Goal: Task Accomplishment & Management: Manage account settings

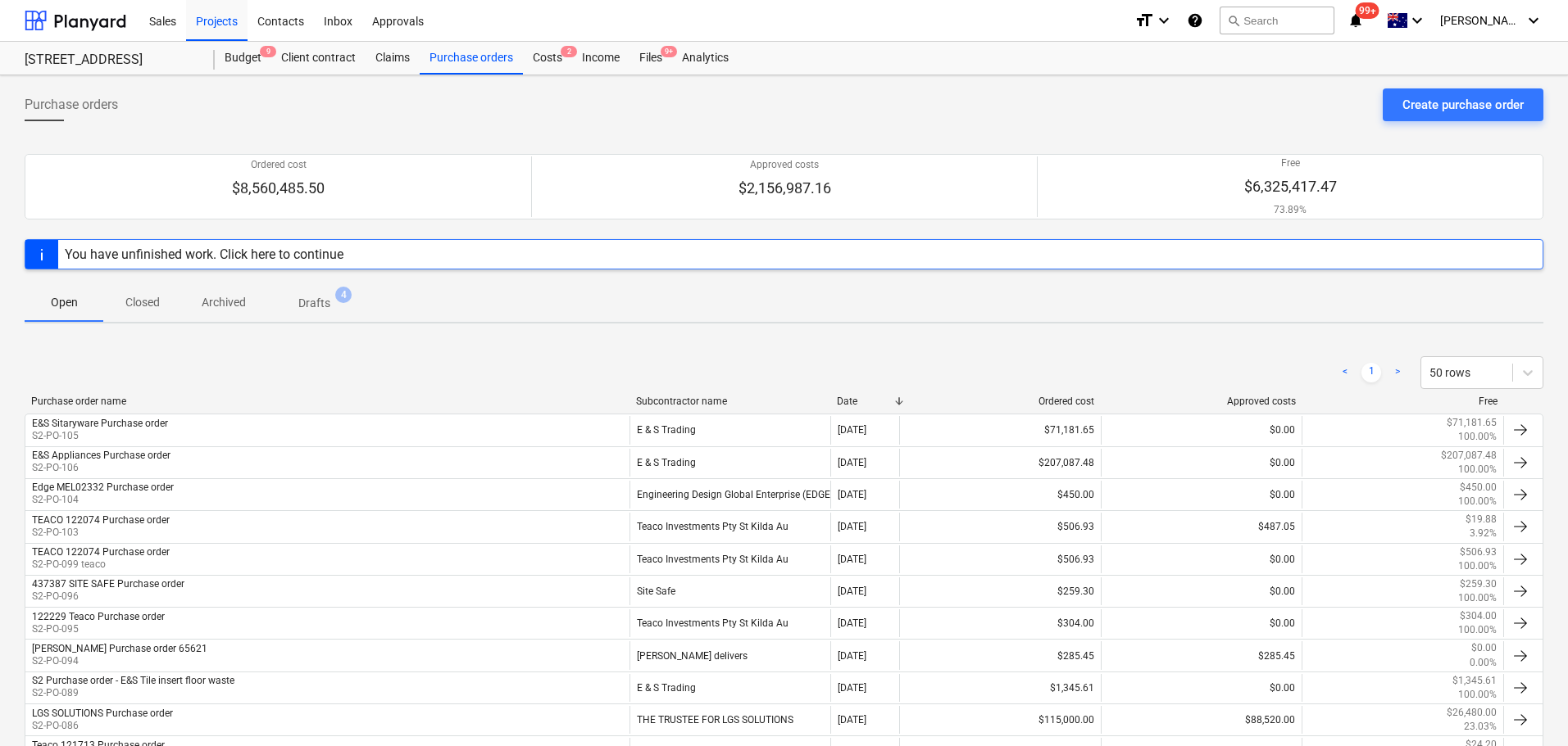
click at [487, 38] on div "Sales Projects Contacts Inbox Approvals" at bounding box center [630, 21] width 981 height 41
click at [486, 53] on div "Purchase orders" at bounding box center [470, 58] width 103 height 32
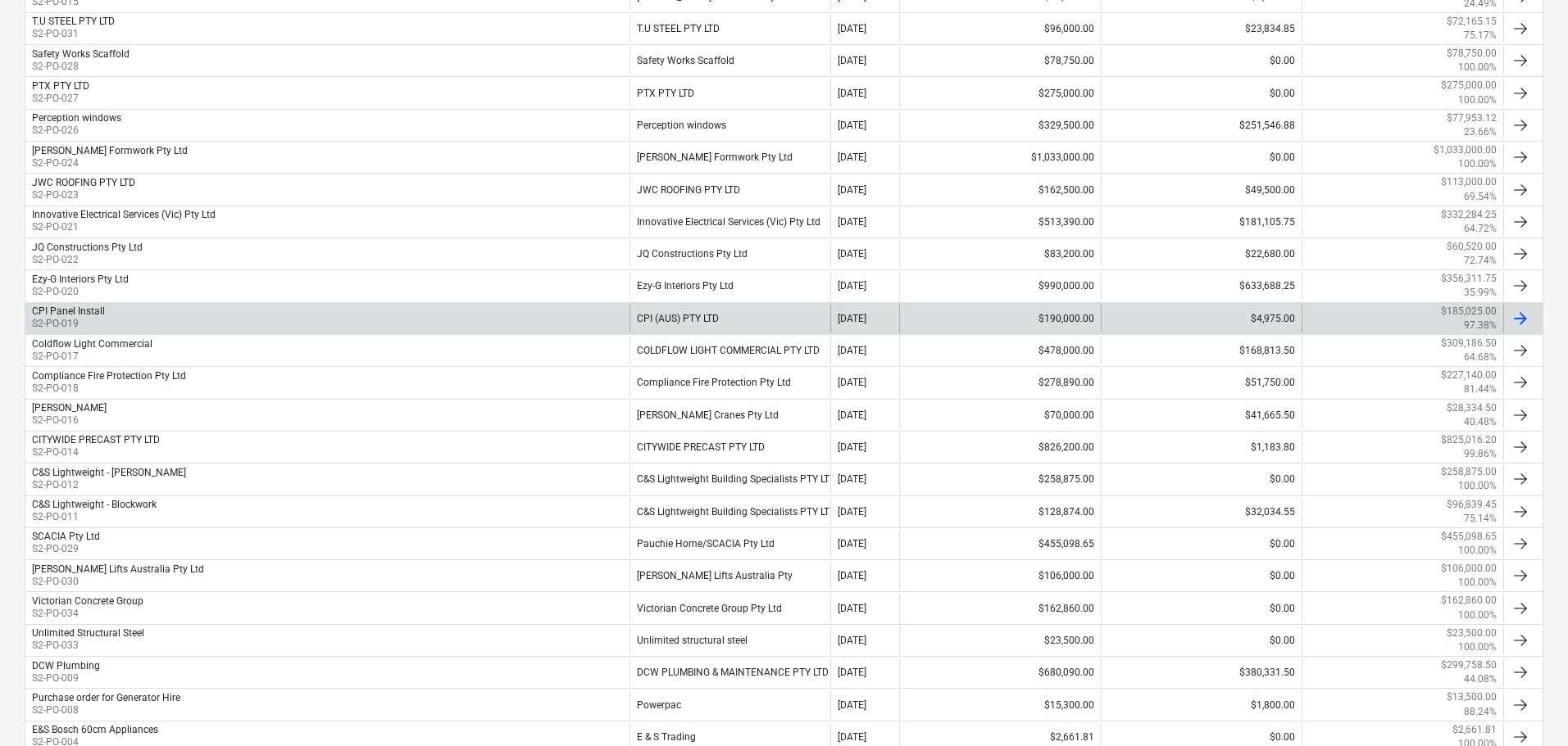
scroll to position [1242, 0]
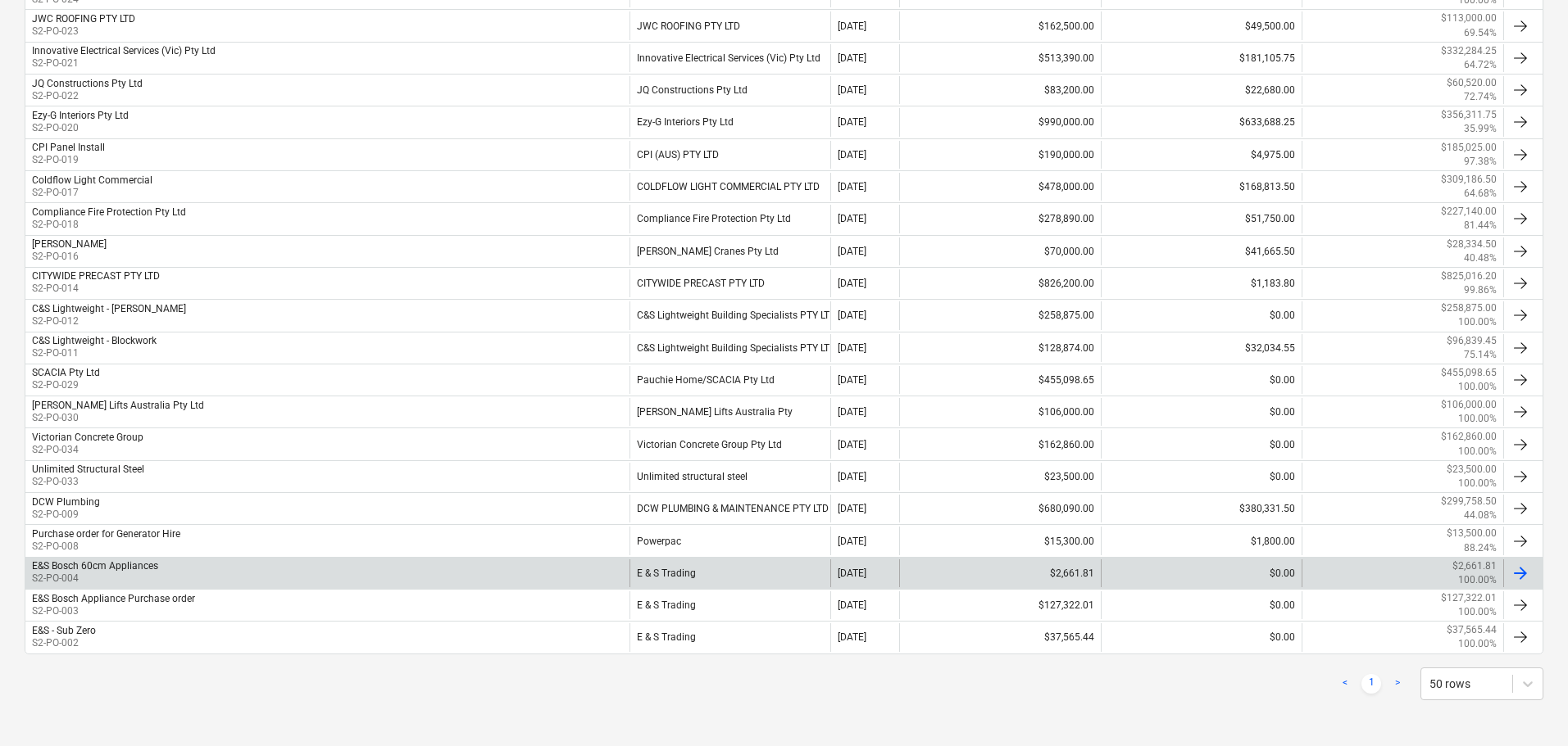
click at [167, 573] on div "E&S Bosch 60cm Appliances S2-PO-004" at bounding box center [327, 574] width 604 height 27
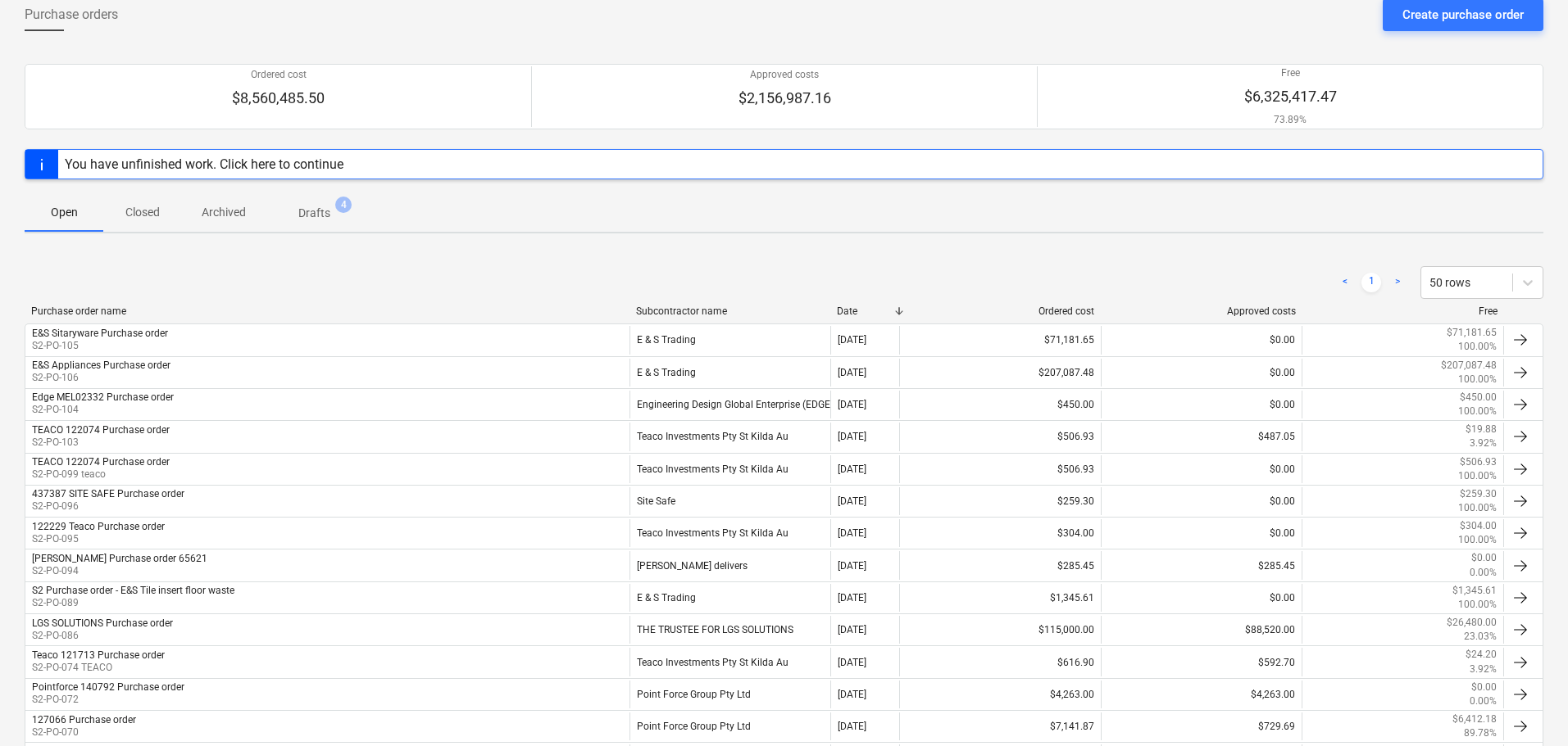
scroll to position [13, 0]
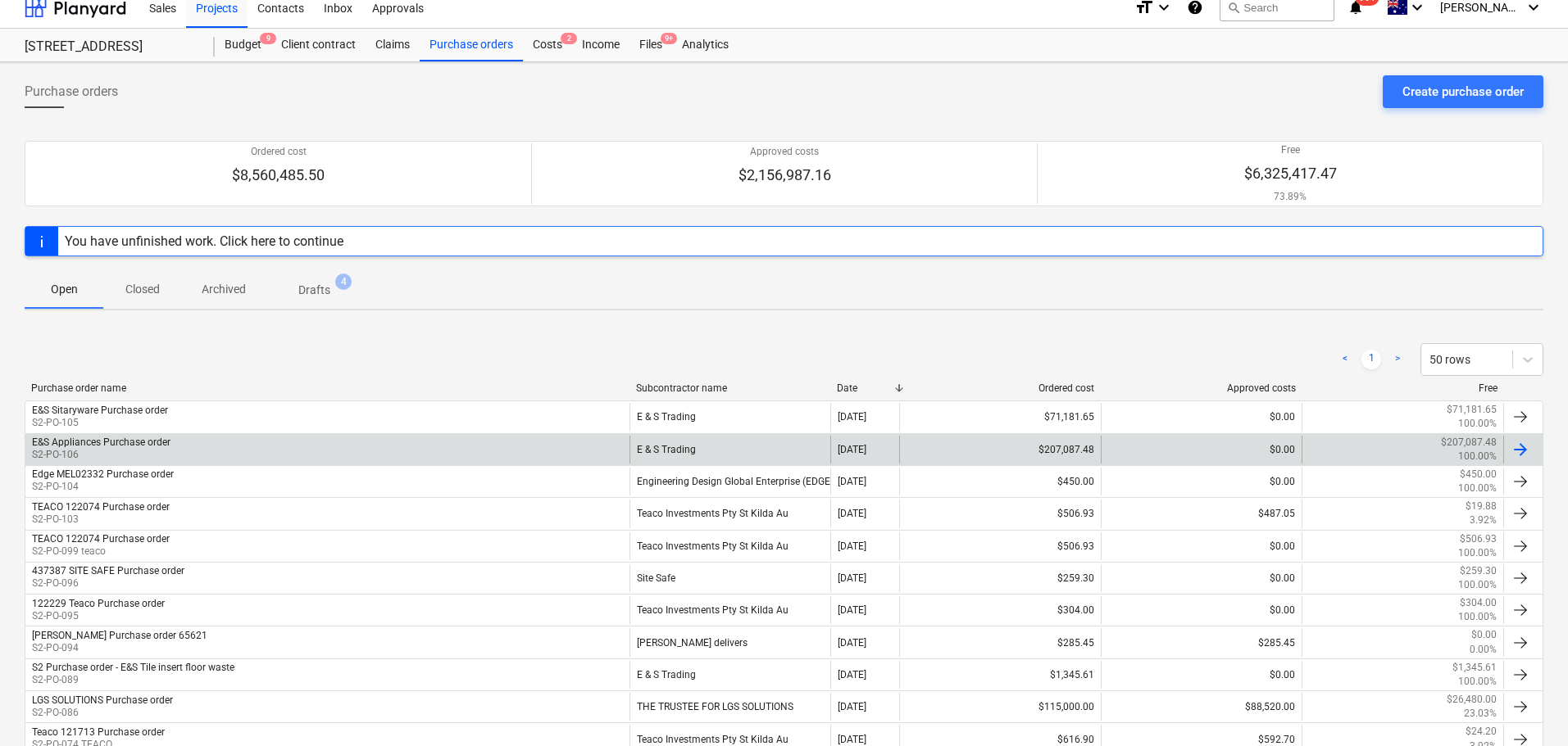
click at [177, 456] on div "E&S Appliances Purchase order S2-PO-106" at bounding box center [327, 449] width 604 height 27
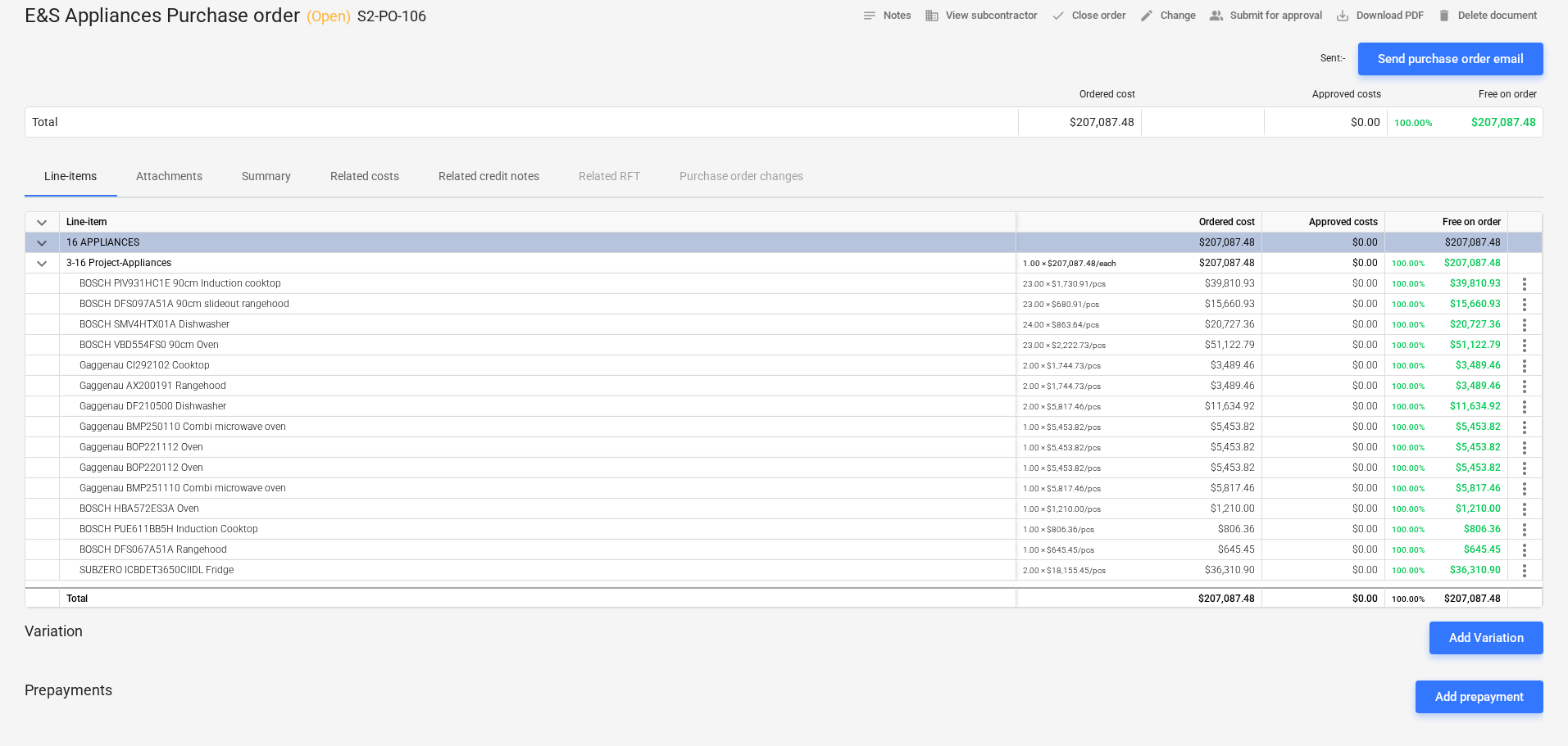
scroll to position [163, 0]
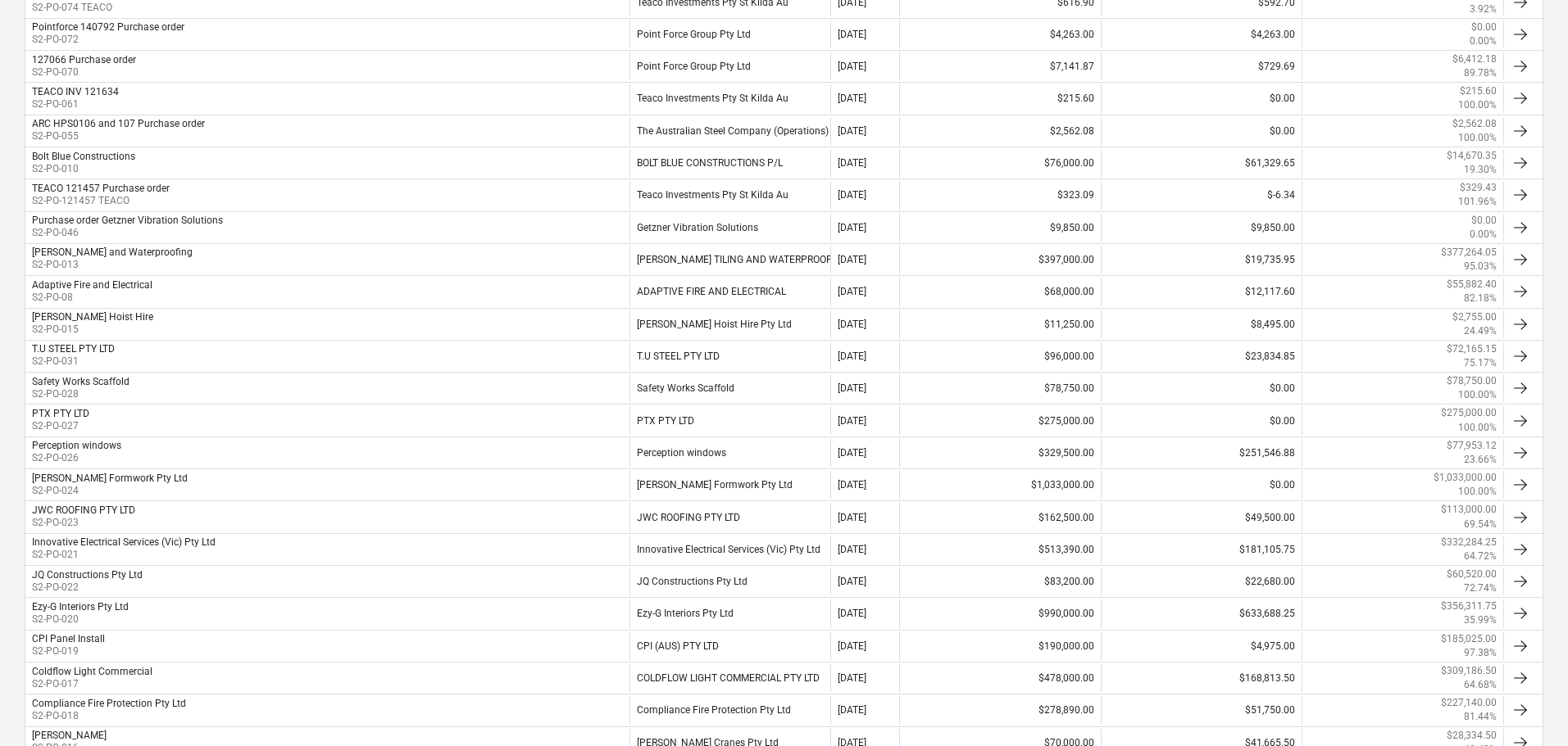
scroll to position [1242, 0]
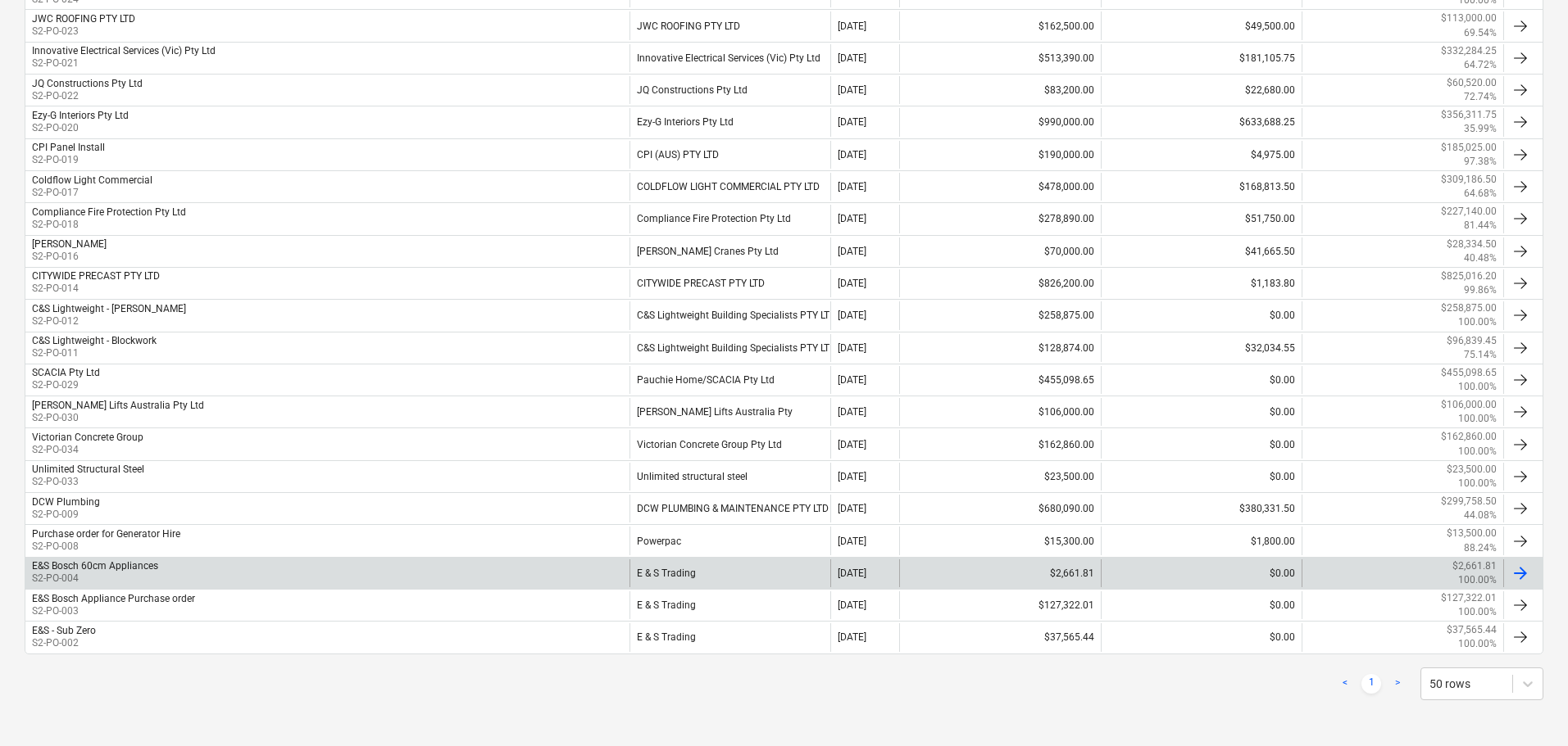
click at [92, 581] on p "S2-PO-004" at bounding box center [95, 579] width 126 height 14
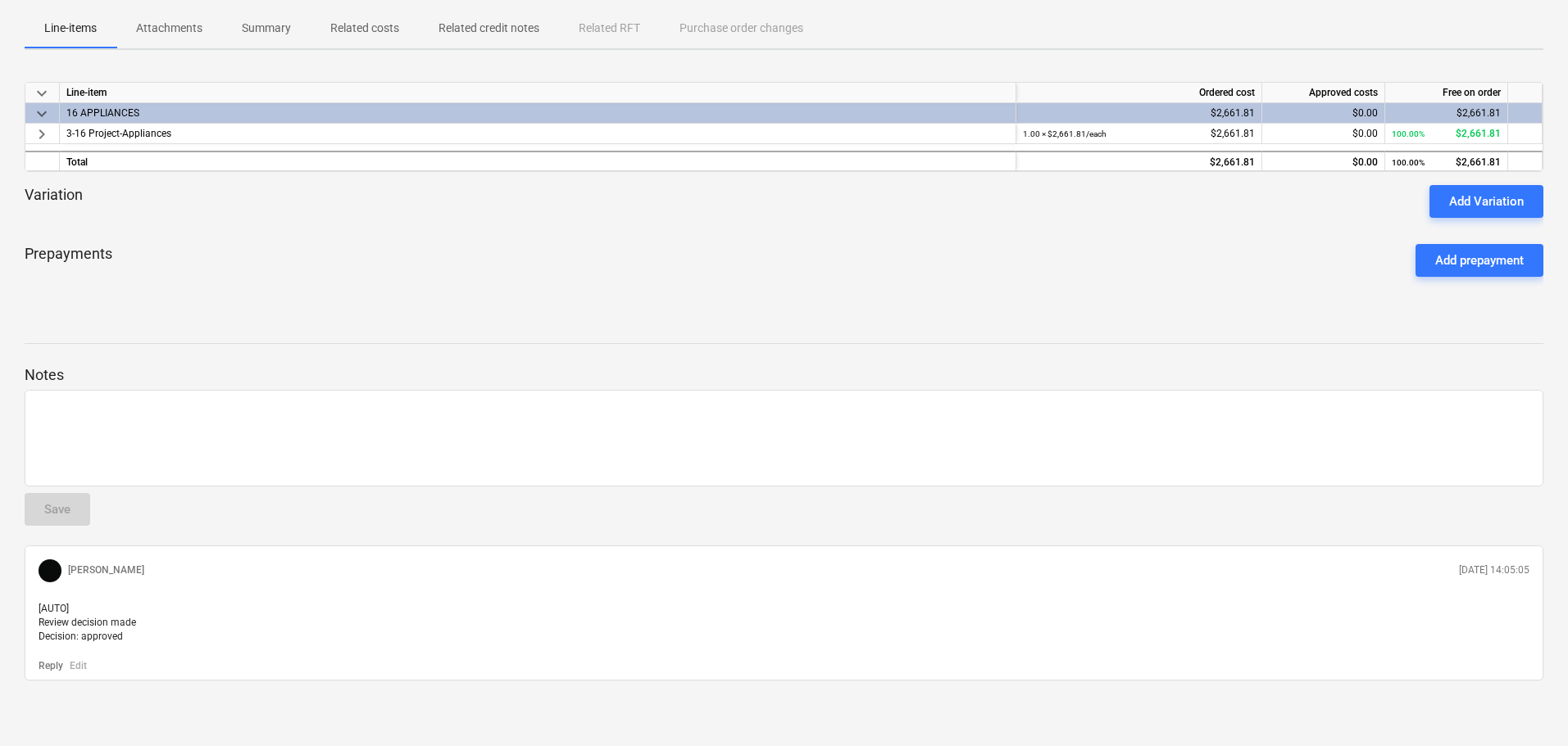
scroll to position [330, 0]
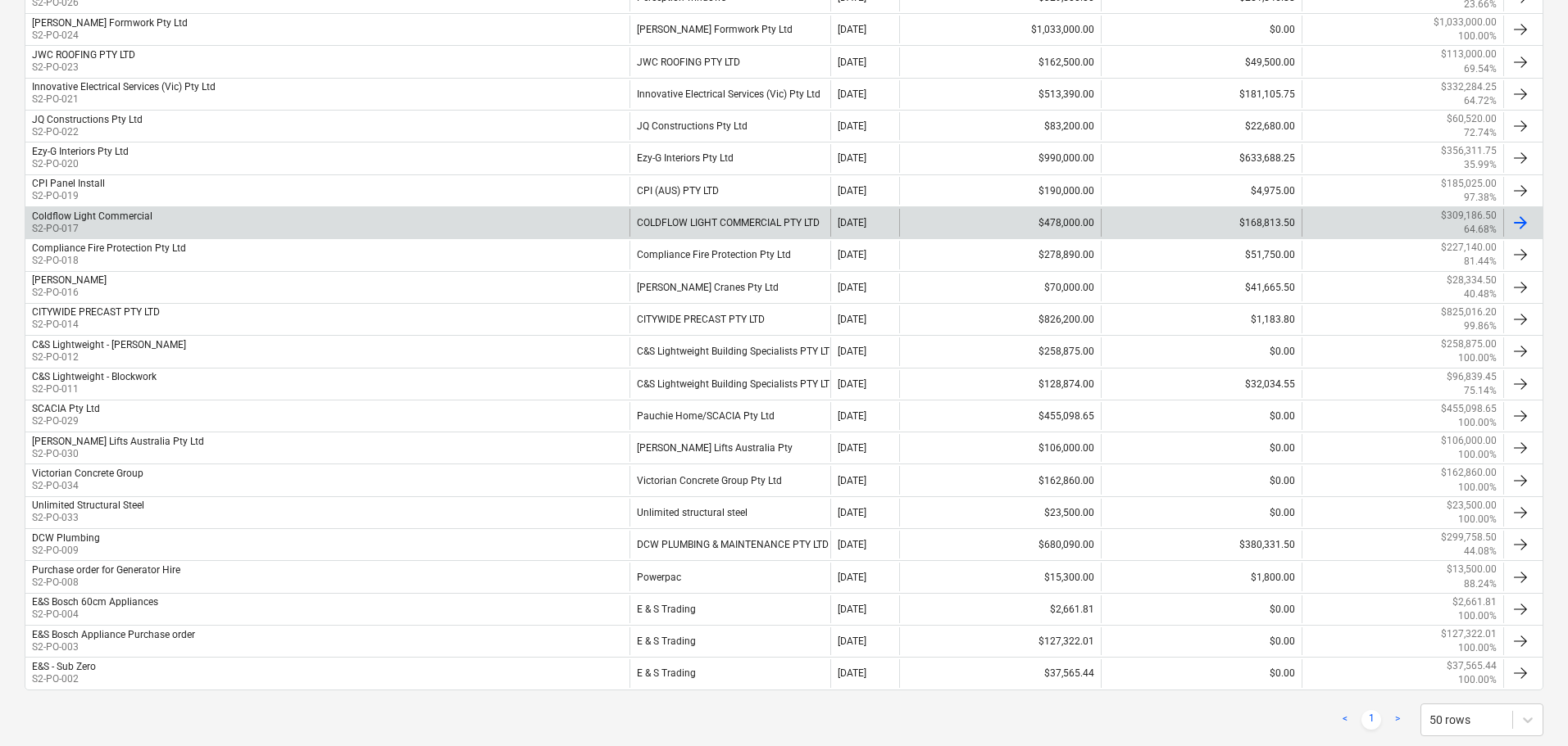
scroll to position [1229, 0]
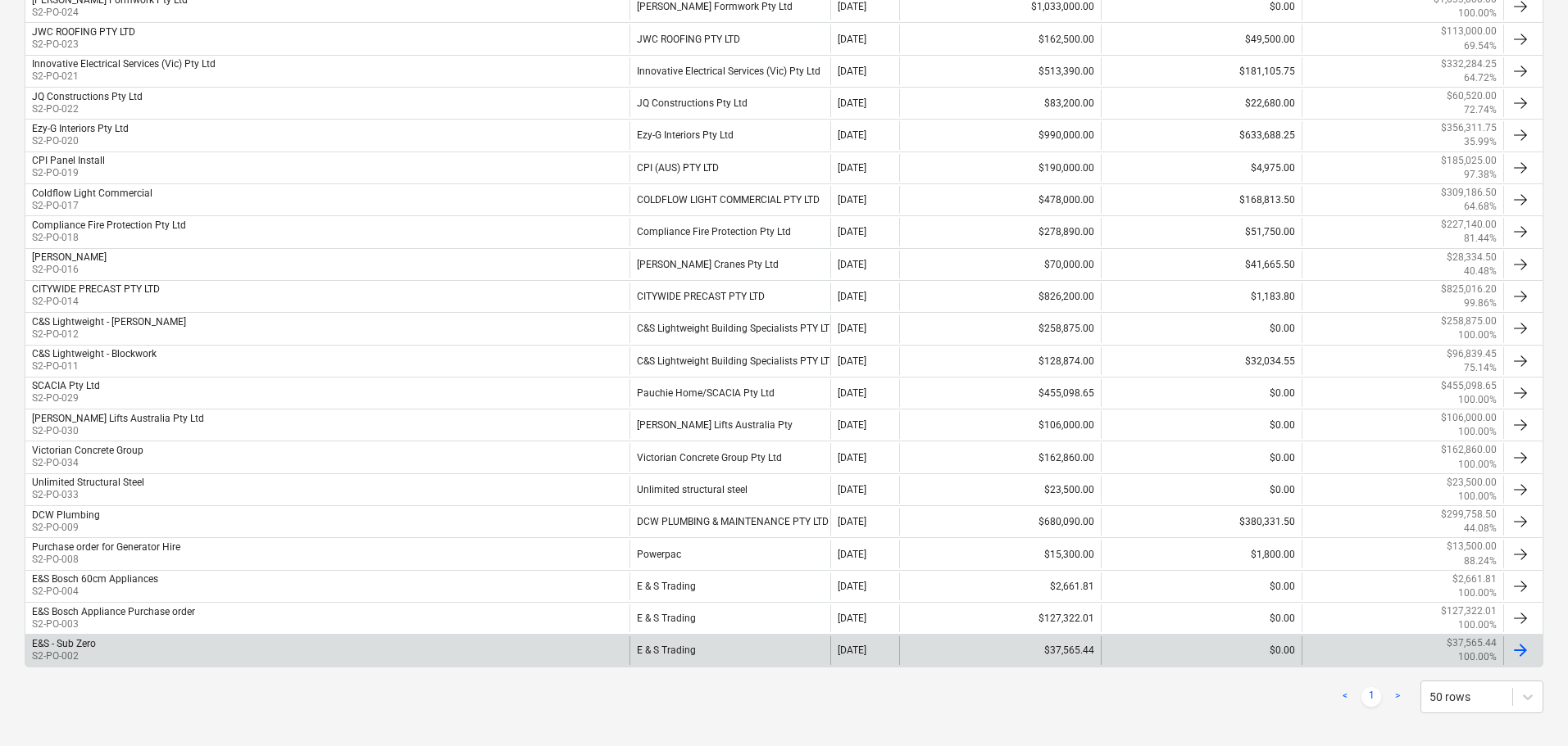
click at [218, 640] on div "E&S - Sub Zero S2-PO-002" at bounding box center [327, 650] width 604 height 27
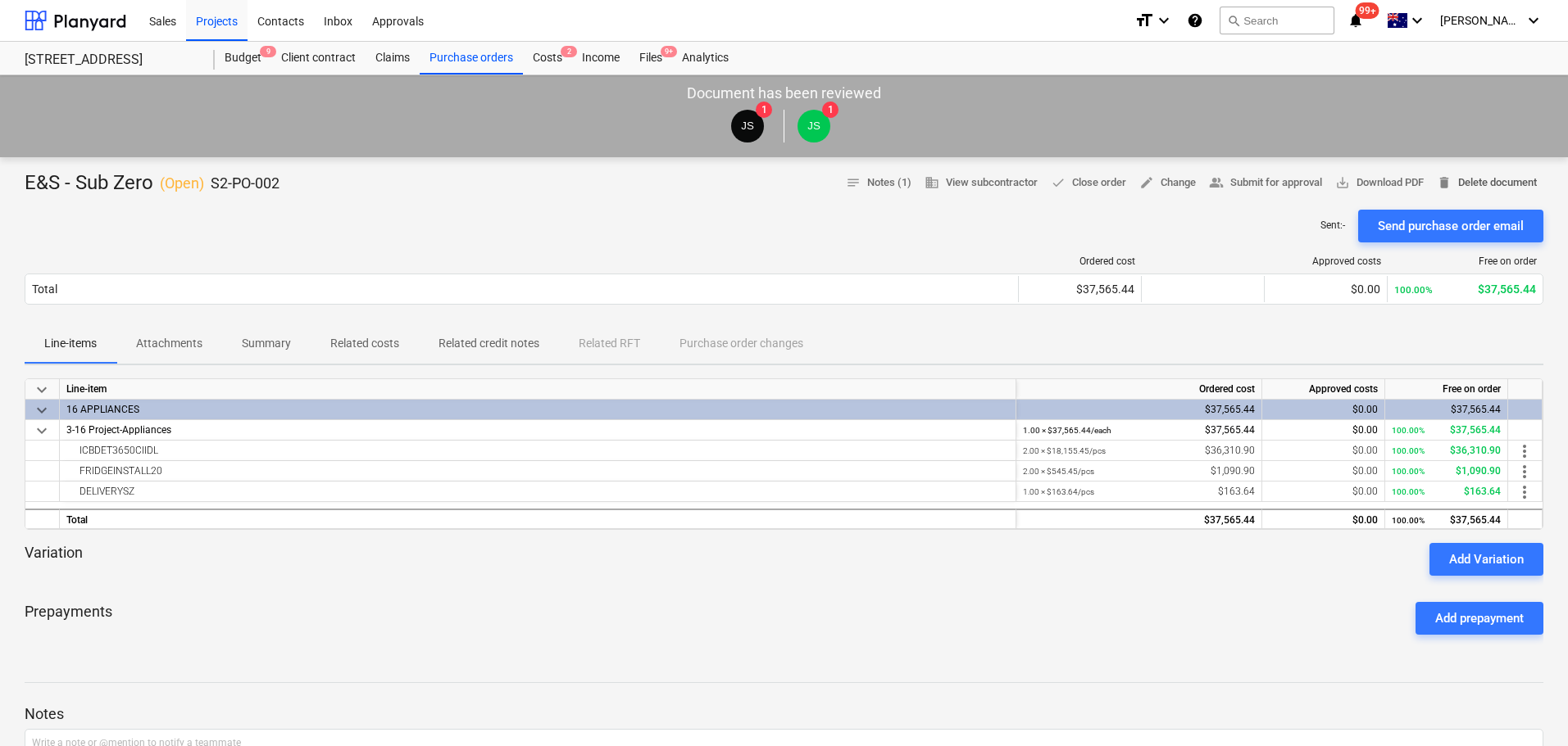
click at [1458, 181] on span "delete Delete document" at bounding box center [1487, 182] width 100 height 19
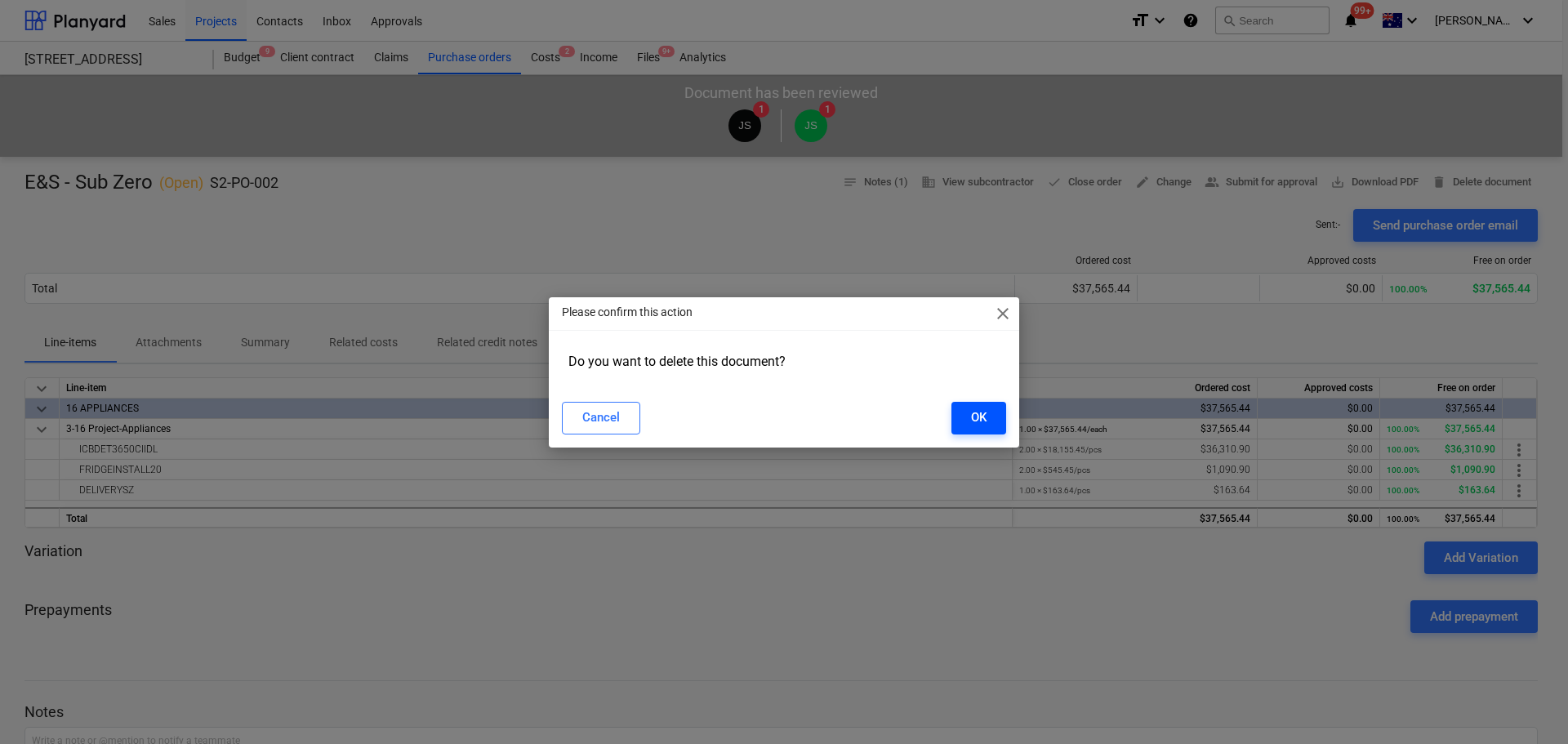
click at [971, 420] on div "OK" at bounding box center [979, 418] width 16 height 21
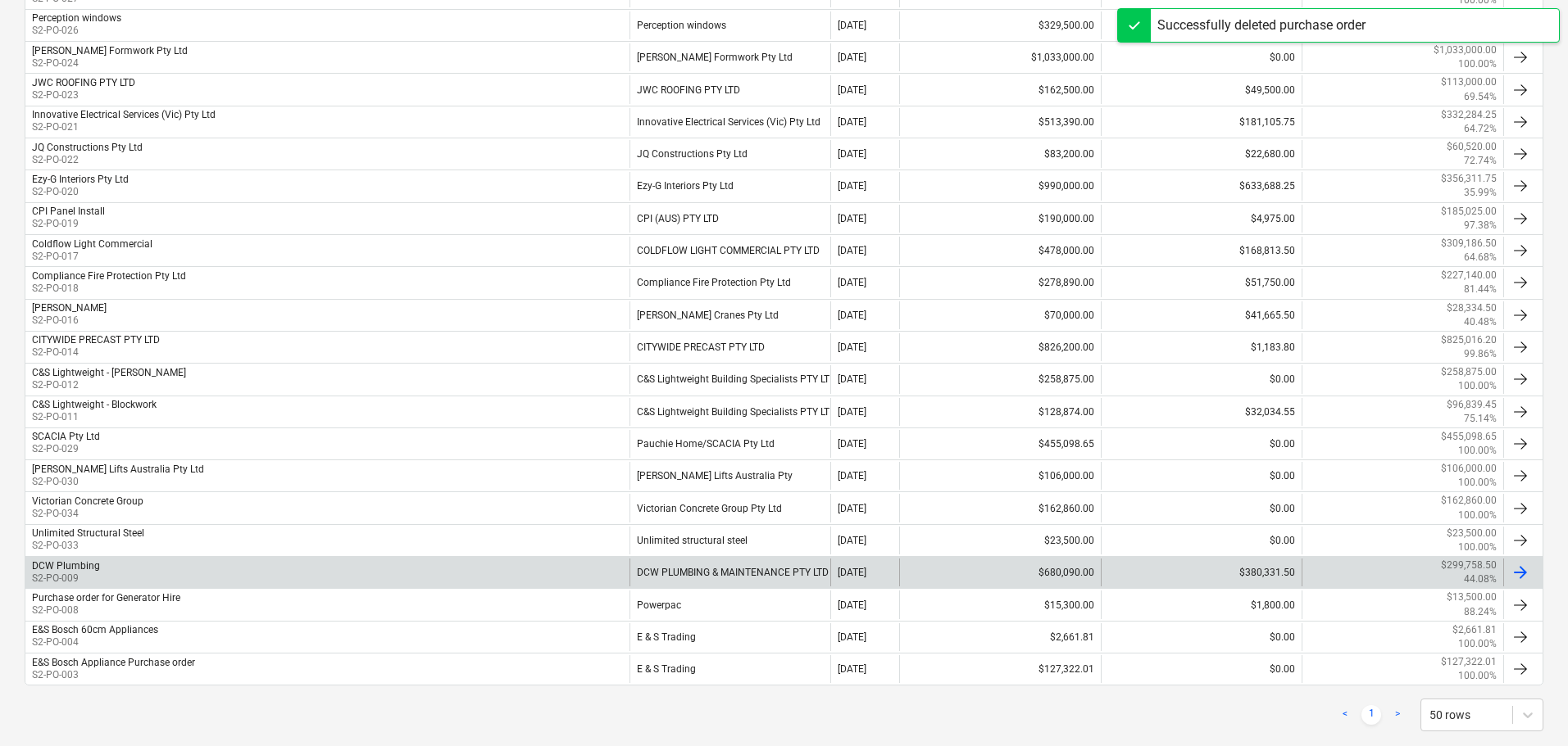
scroll to position [1209, 0]
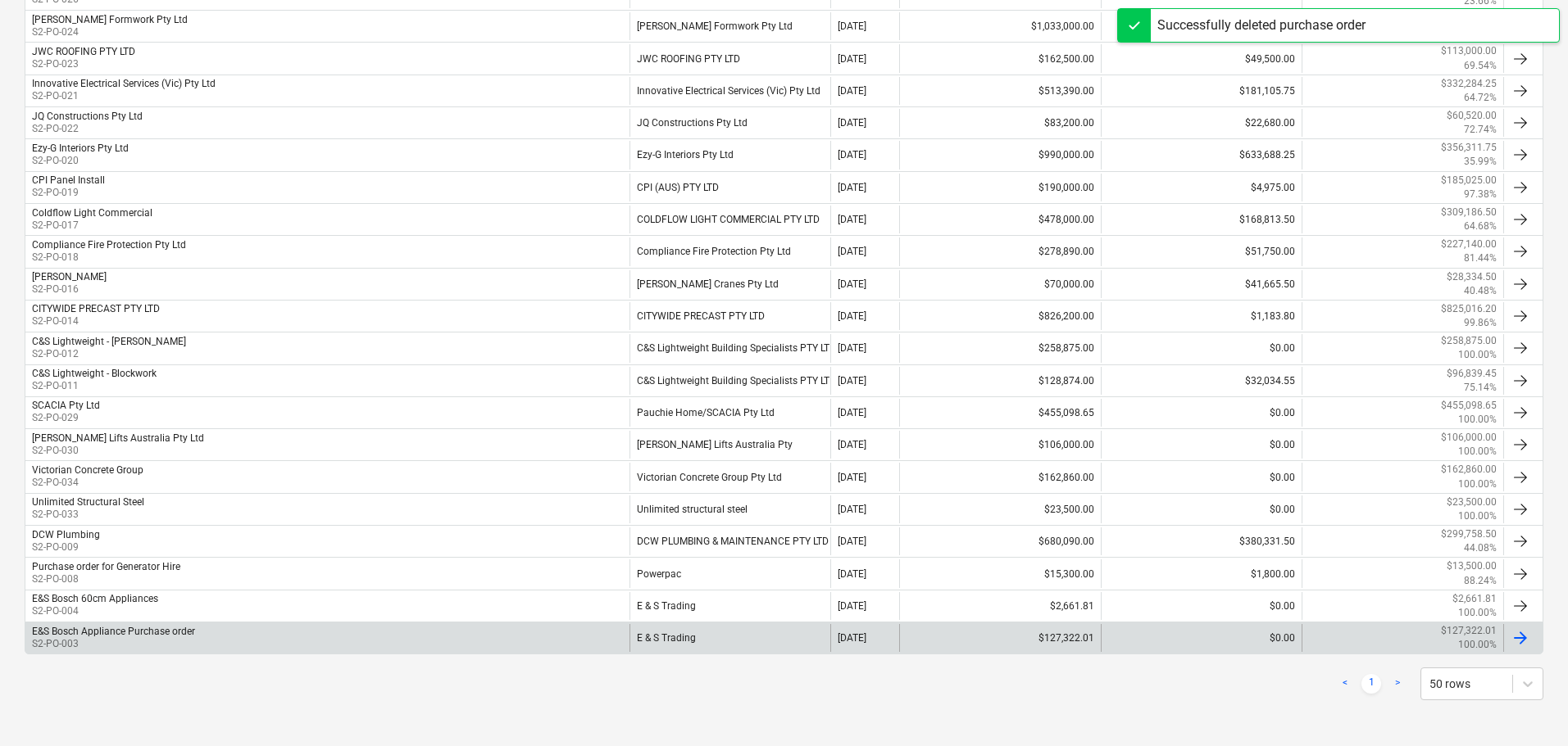
click at [345, 632] on div "E&S Bosch Appliance Purchase order S2-PO-003" at bounding box center [327, 638] width 604 height 27
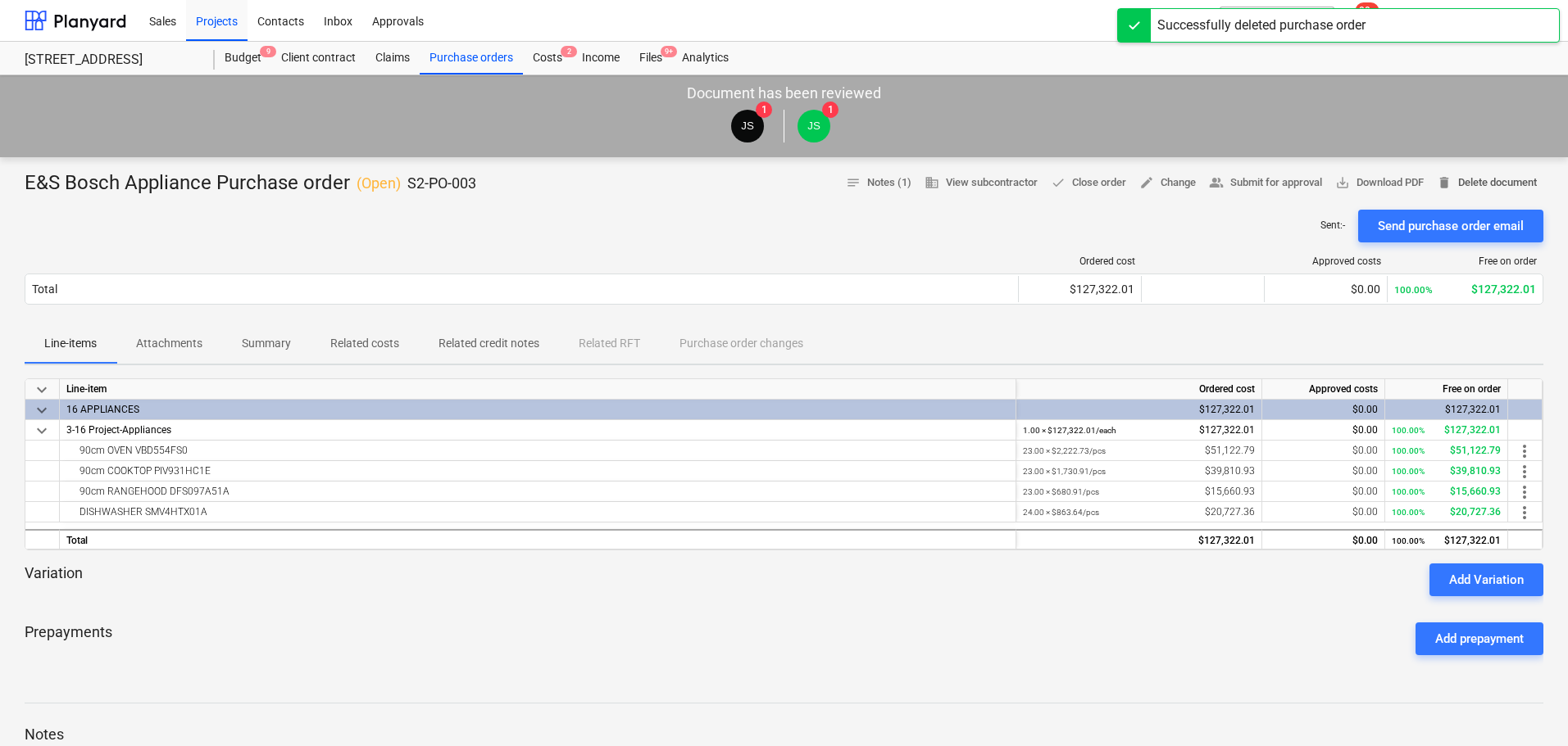
click at [1492, 185] on span "delete Delete document" at bounding box center [1487, 182] width 100 height 19
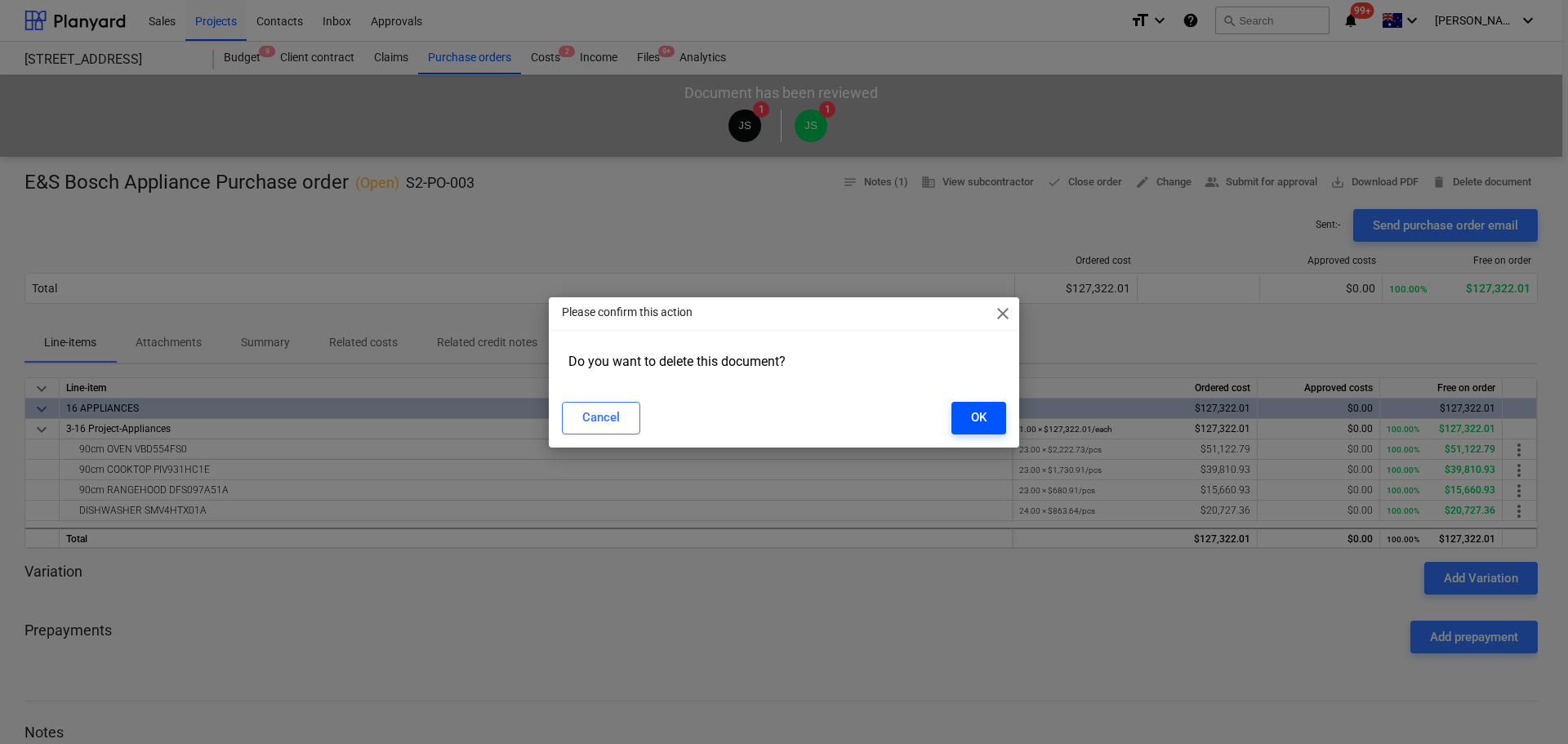
click at [976, 418] on div "OK" at bounding box center [979, 418] width 16 height 21
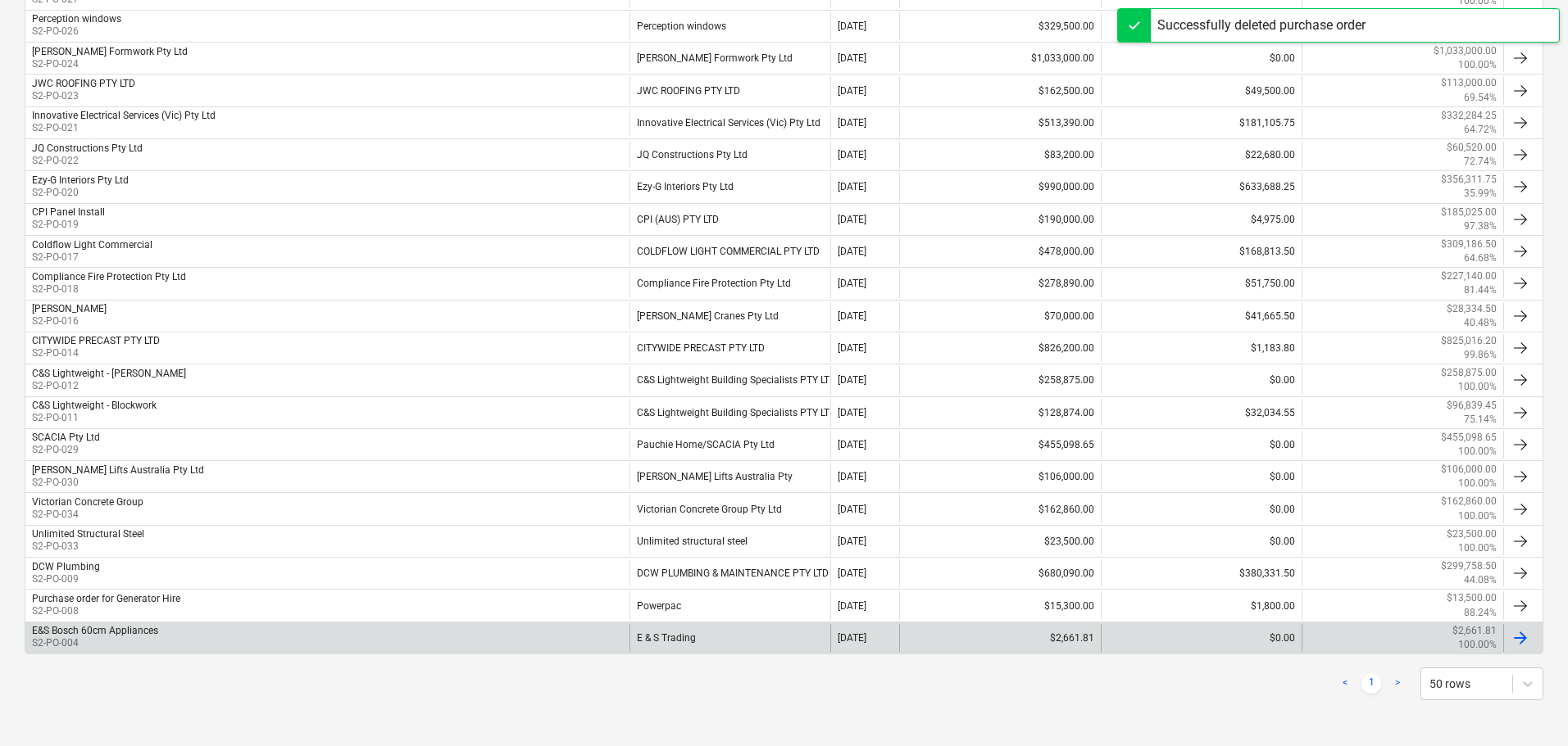
click at [235, 650] on div "E&S Bosch 60cm Appliances S2-PO-004" at bounding box center [327, 638] width 604 height 27
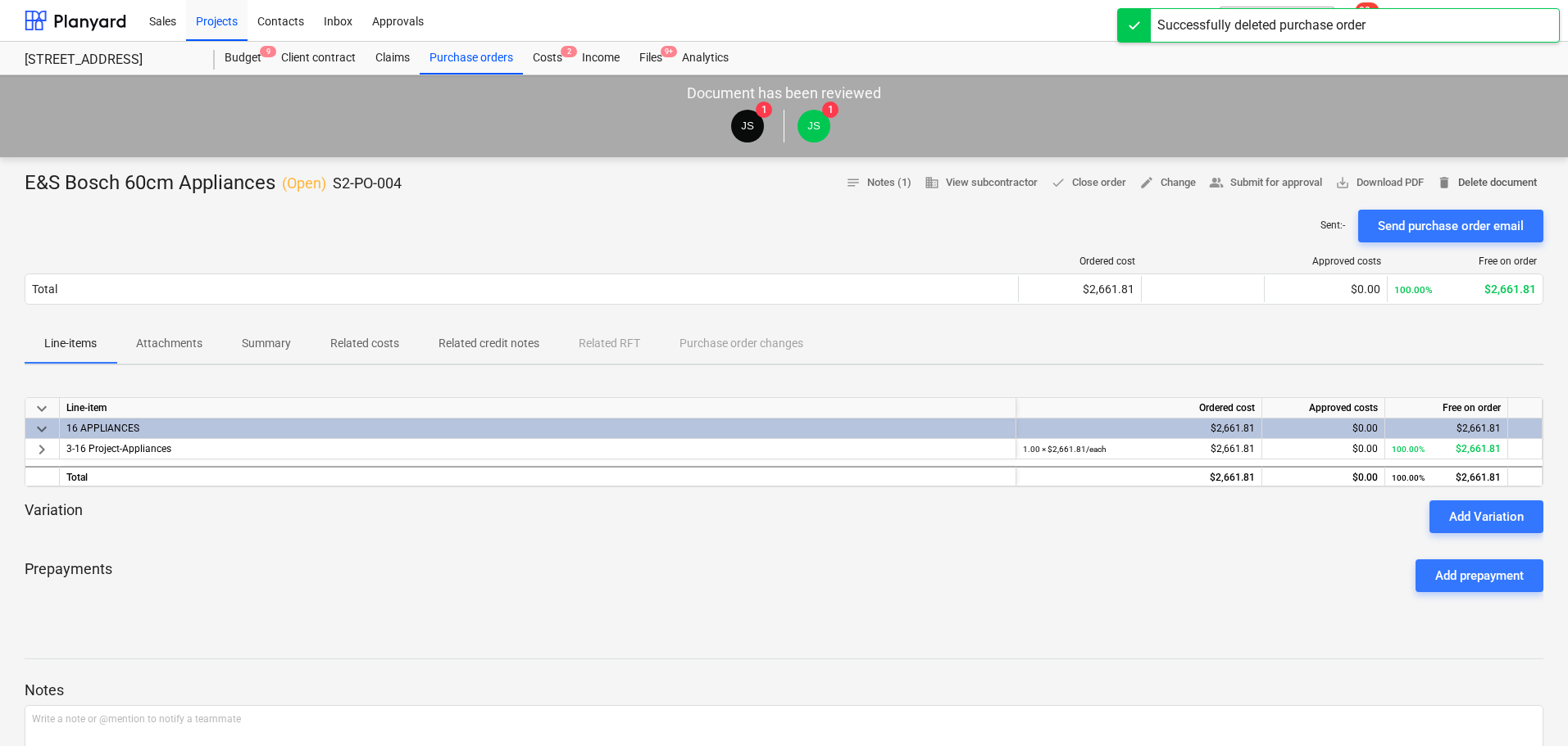
click at [1506, 182] on span "delete Delete document" at bounding box center [1487, 182] width 100 height 19
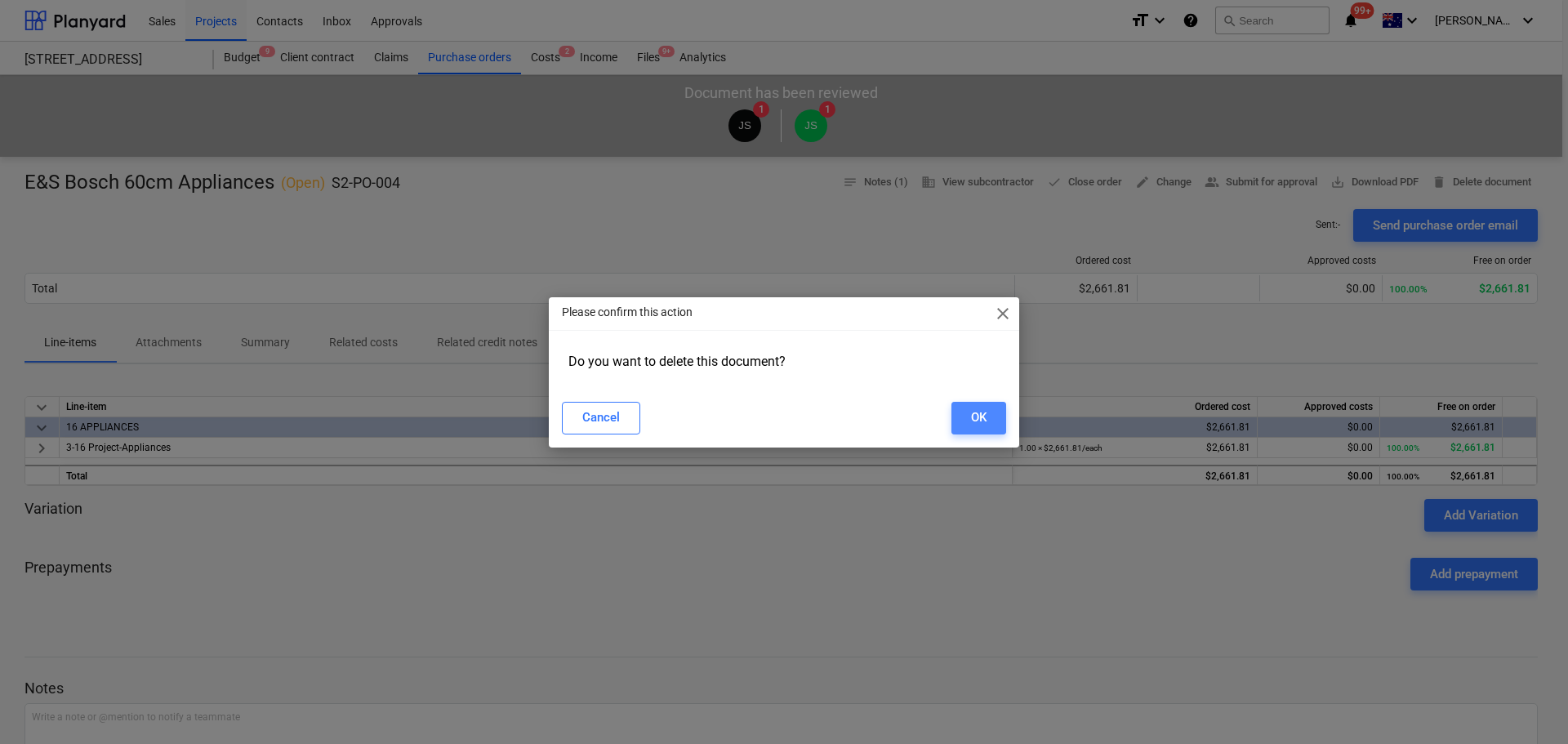
click at [989, 409] on button "OK" at bounding box center [979, 418] width 55 height 32
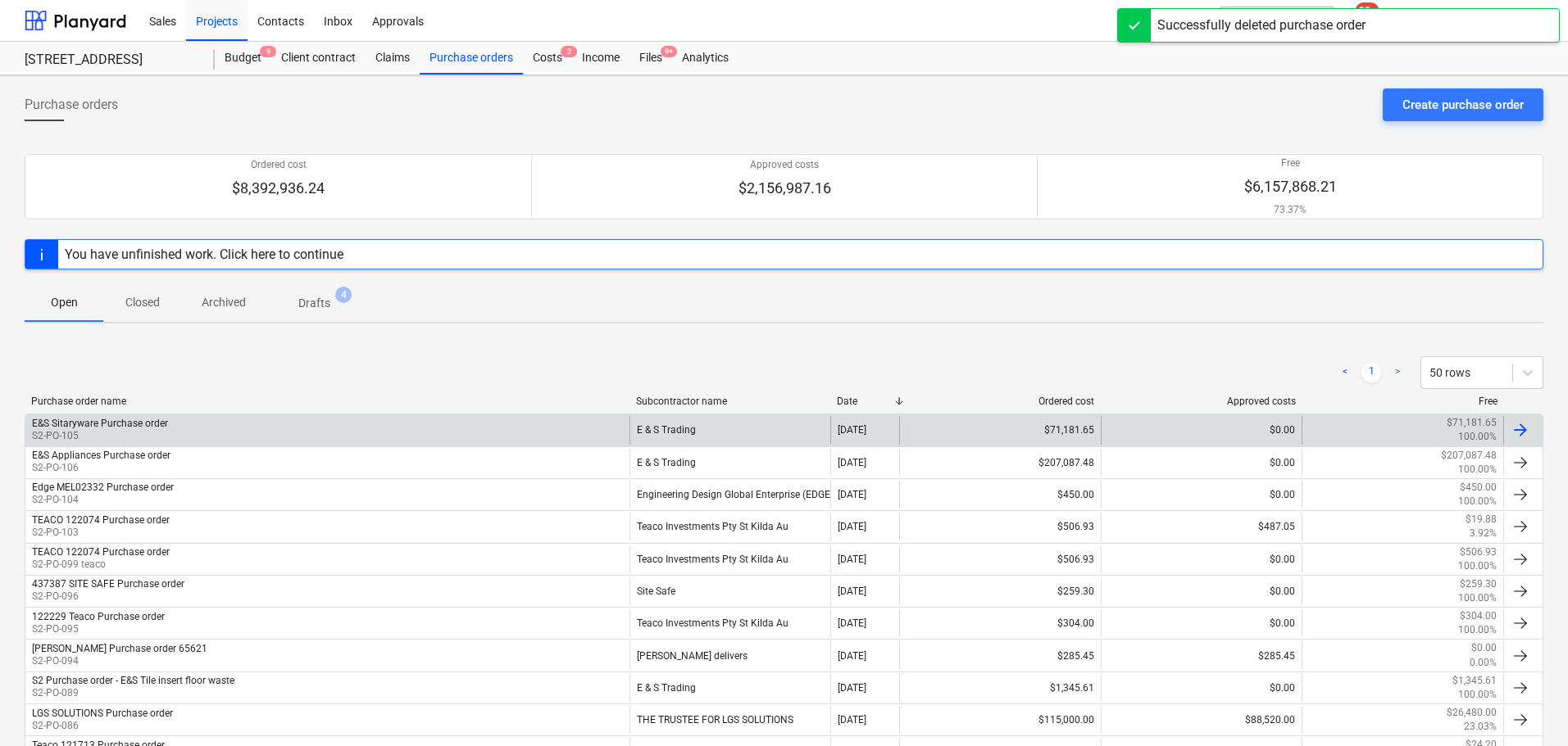
click at [141, 442] on p "S2-PO-105" at bounding box center [100, 436] width 136 height 14
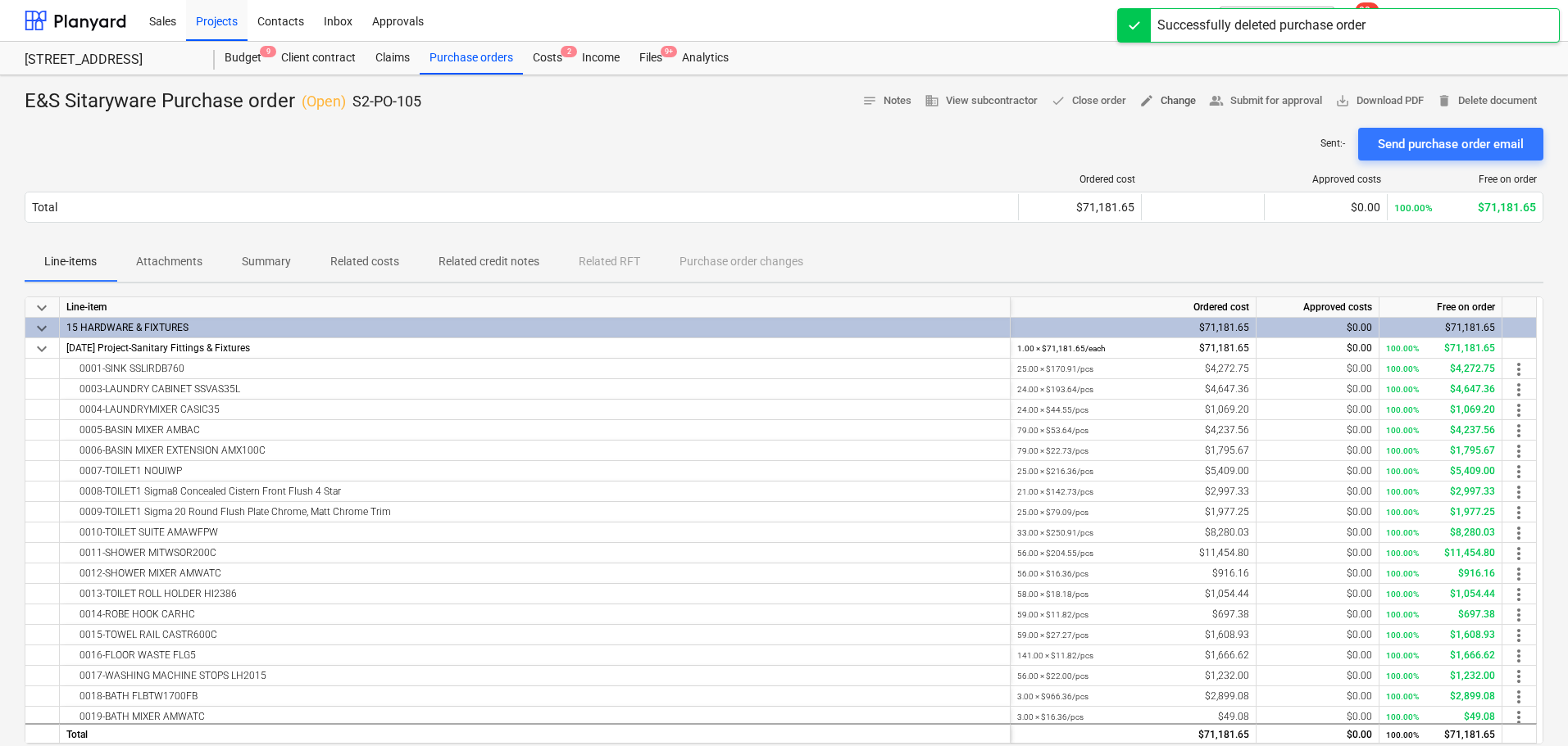
click at [1159, 101] on span "edit Change" at bounding box center [1167, 101] width 57 height 19
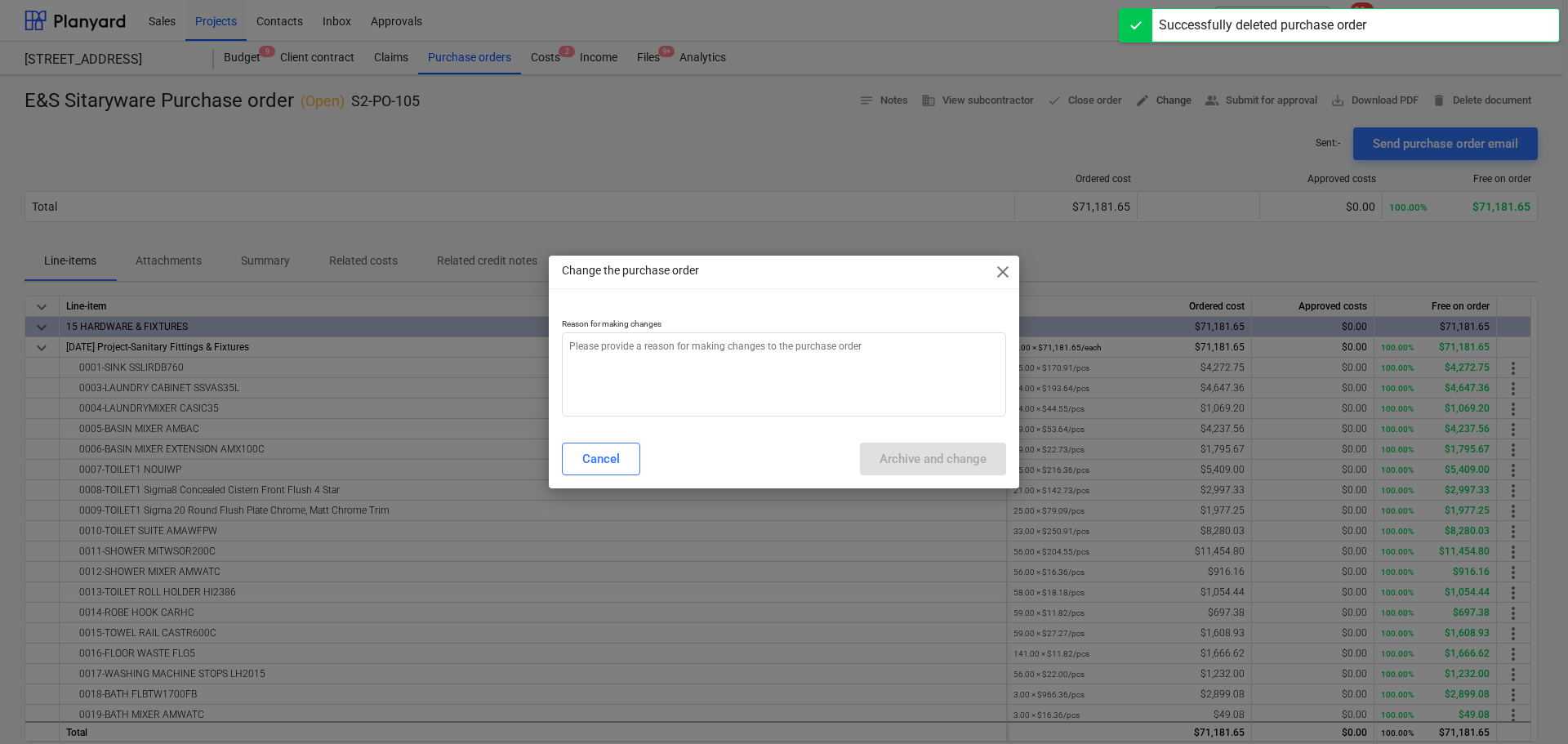
type textarea "x"
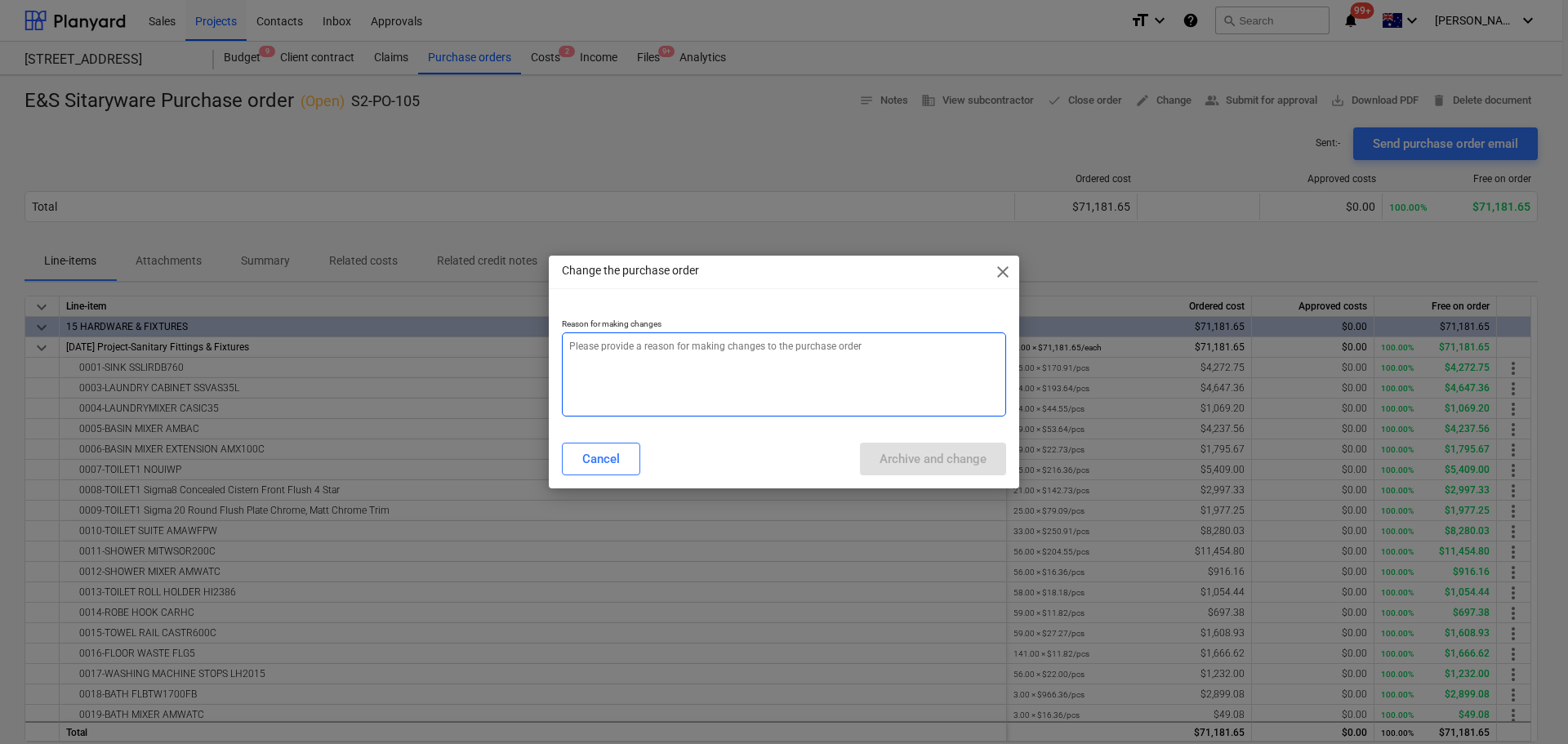
click at [706, 376] on textarea at bounding box center [784, 375] width 444 height 84
type textarea "x"
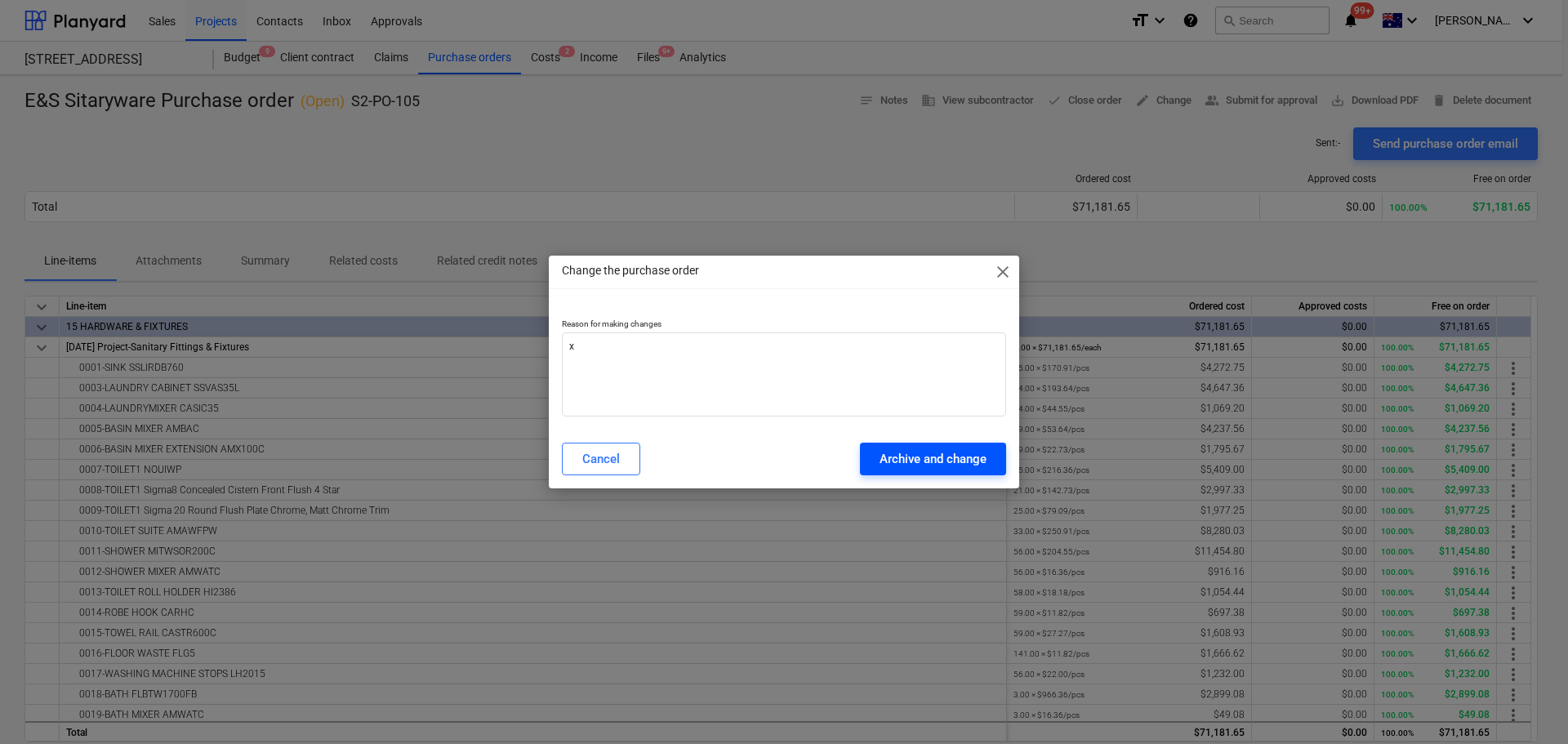
click at [978, 455] on div "Archive and change" at bounding box center [933, 459] width 107 height 21
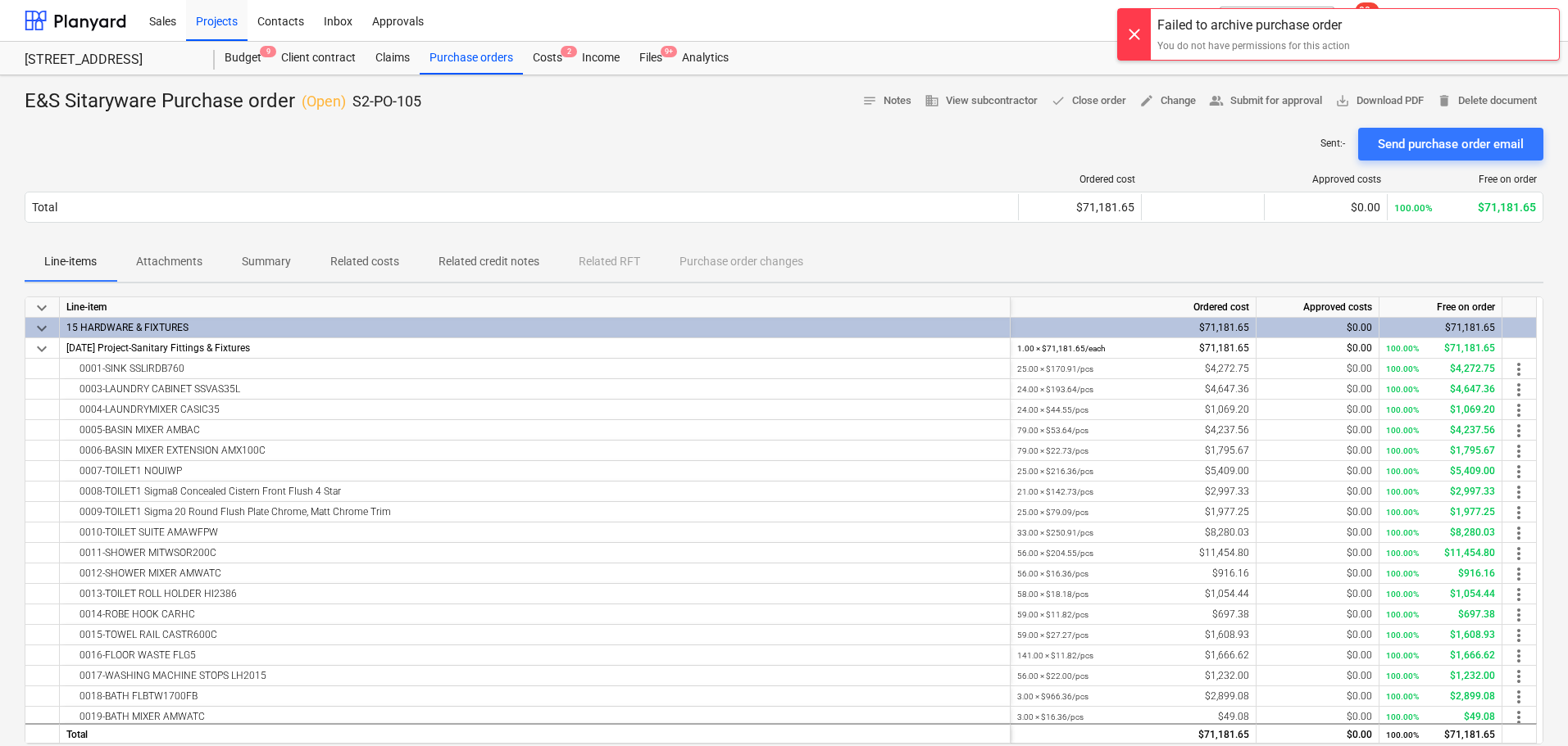
click at [87, 114] on div "E&S Sitaryware Purchase order ( Open ) S2-PO-105 notes Notes business View subc…" at bounding box center [784, 590] width 1568 height 1030
drag, startPoint x: 79, startPoint y: 106, endPoint x: 194, endPoint y: 167, distance: 130.2
click at [79, 108] on div "E&S Sitaryware Purchase order ( Open ) S2-PO-105" at bounding box center [222, 101] width 397 height 26
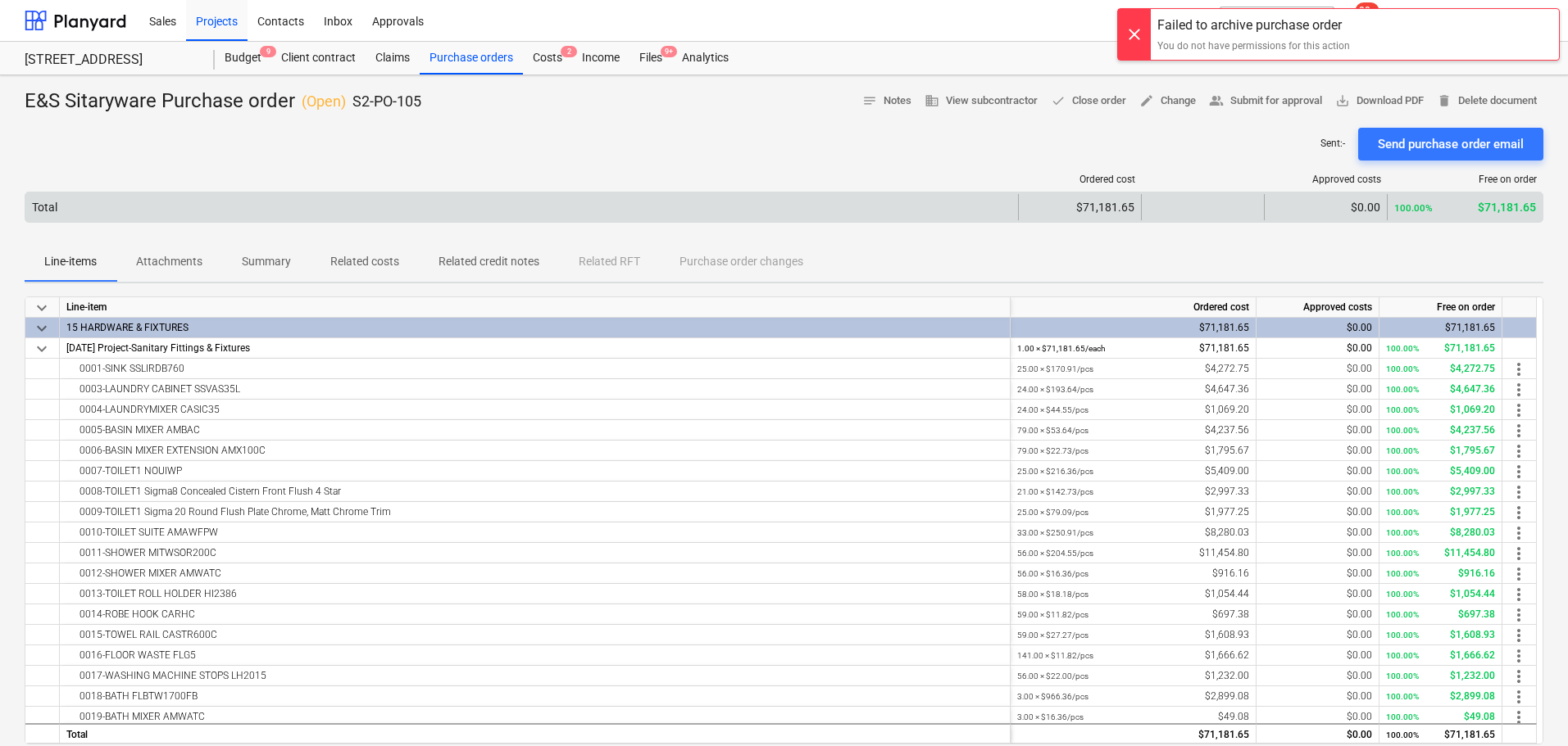
drag, startPoint x: 651, startPoint y: 194, endPoint x: 866, endPoint y: 206, distance: 215.3
click at [653, 194] on div "Total" at bounding box center [521, 207] width 992 height 26
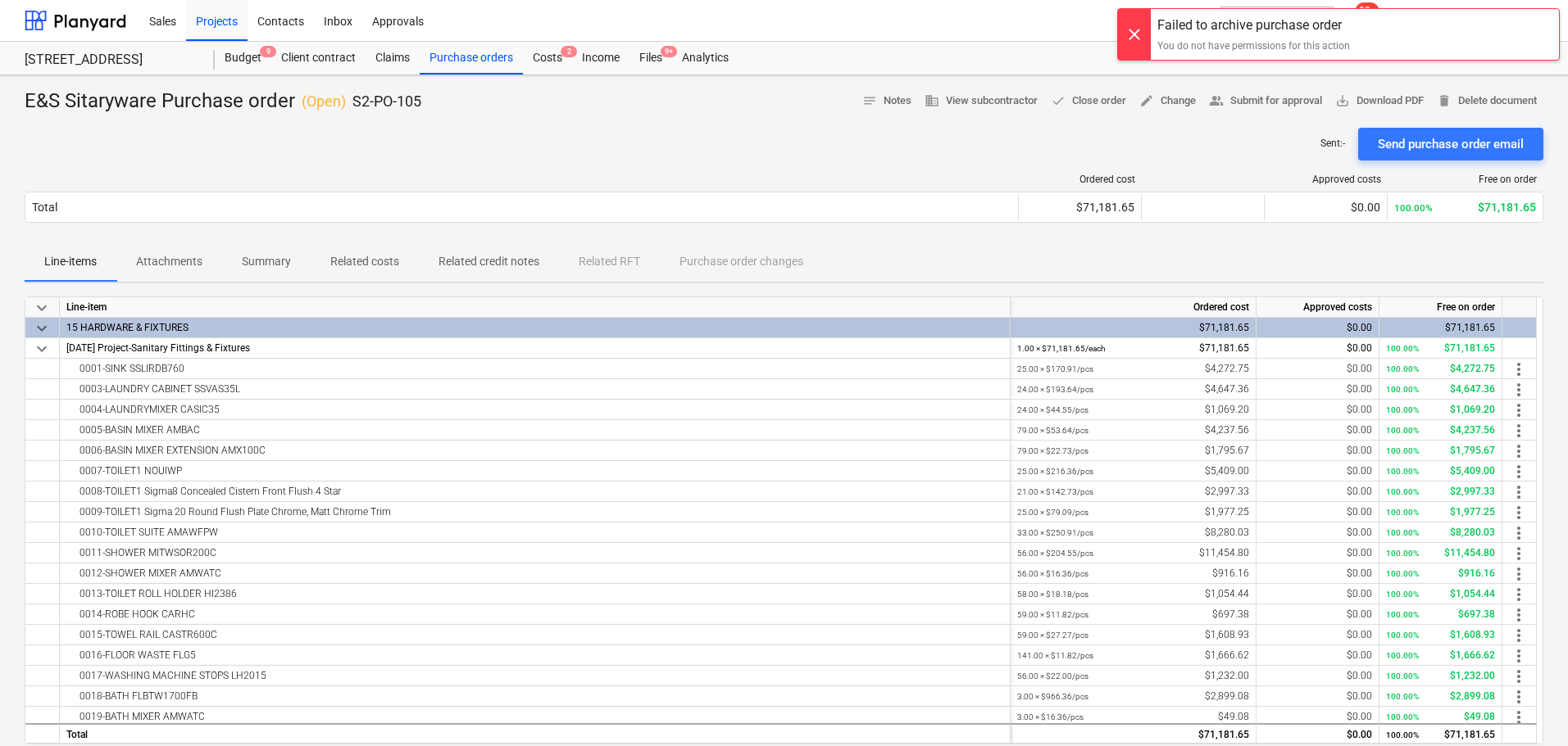
click at [832, 168] on div "Ordered cost Approved costs Free on order Total $71,181.65 $0.00 100.00% $71,18…" at bounding box center [784, 202] width 1519 height 82
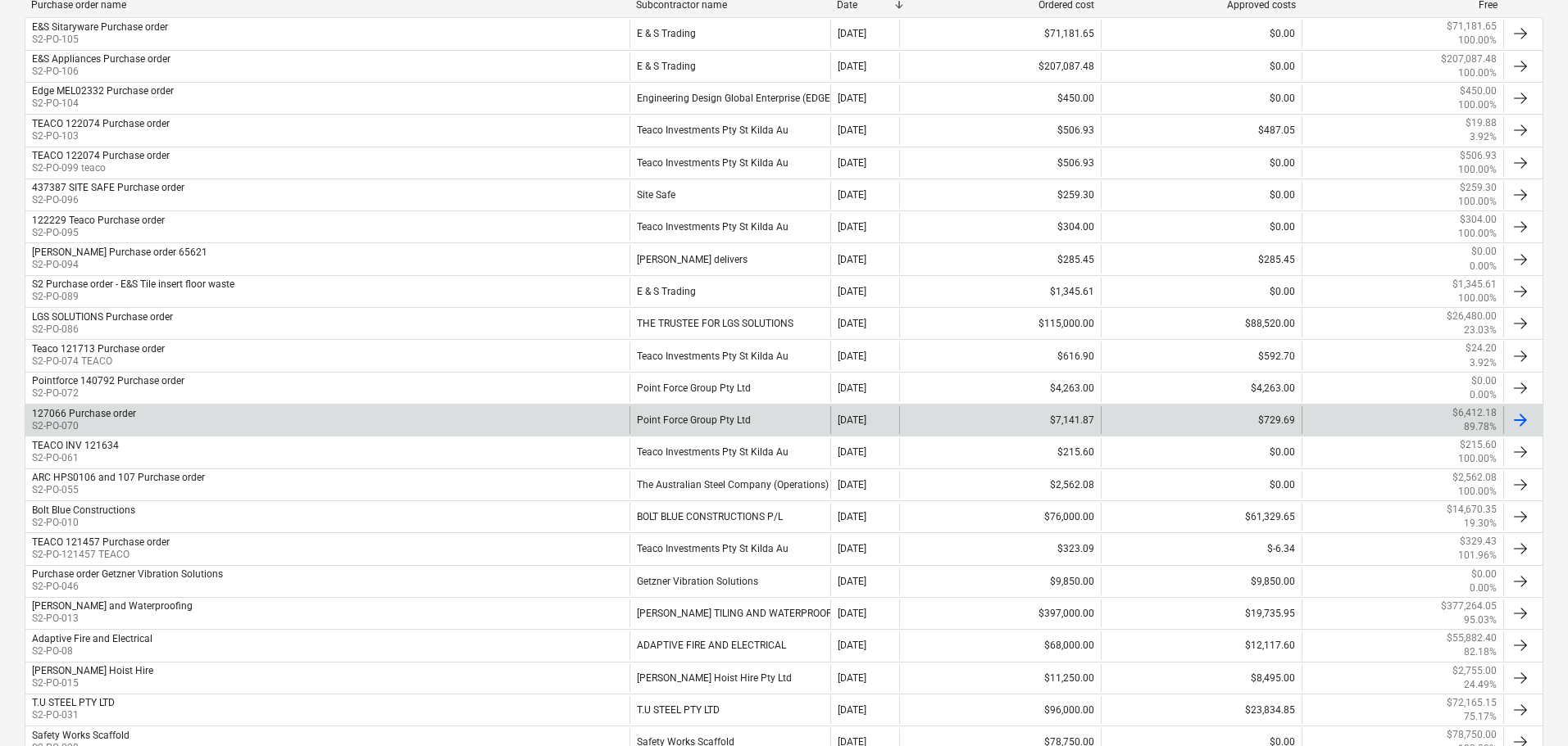
scroll to position [409, 0]
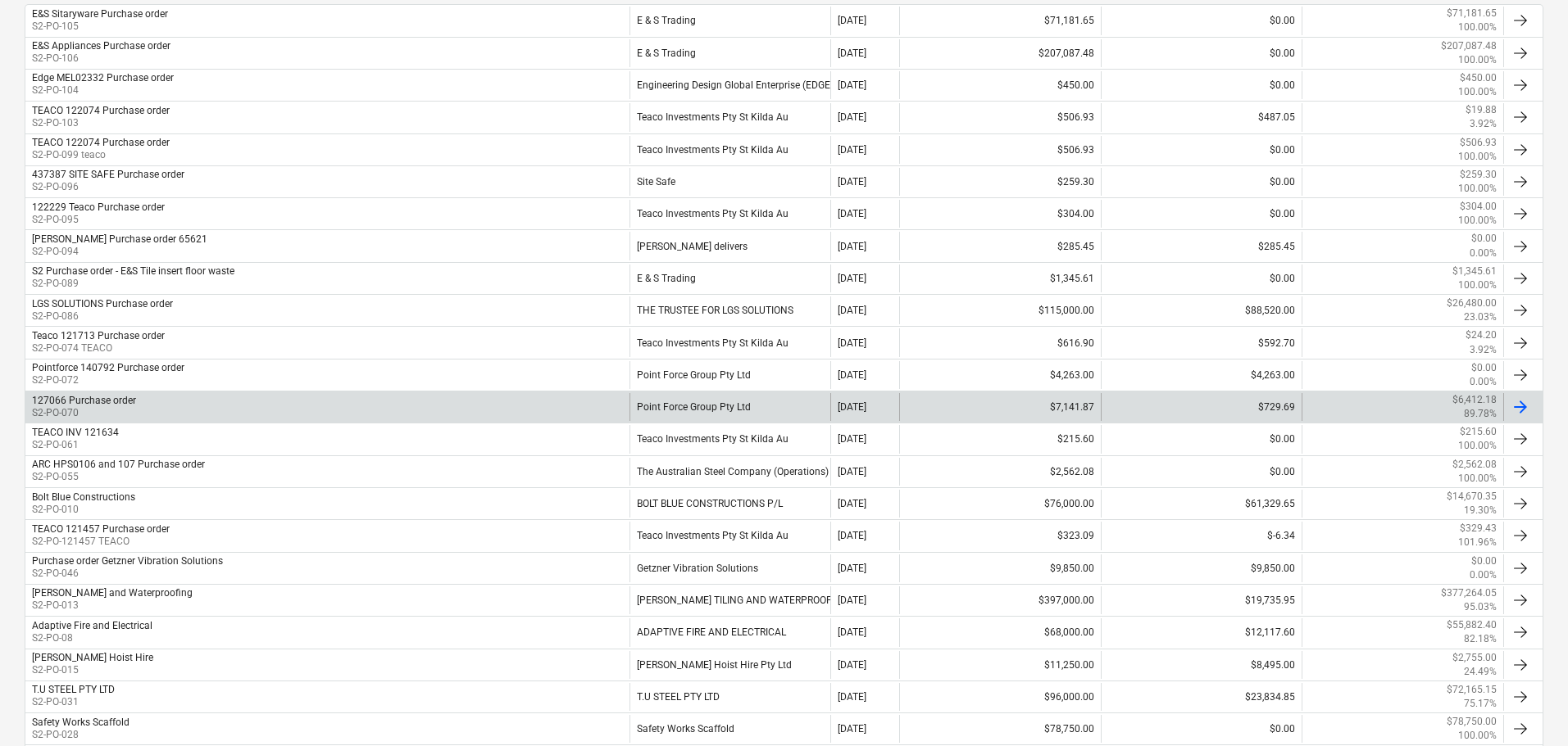
click at [302, 399] on div "127066 Purchase order S2-PO-070" at bounding box center [327, 407] width 604 height 27
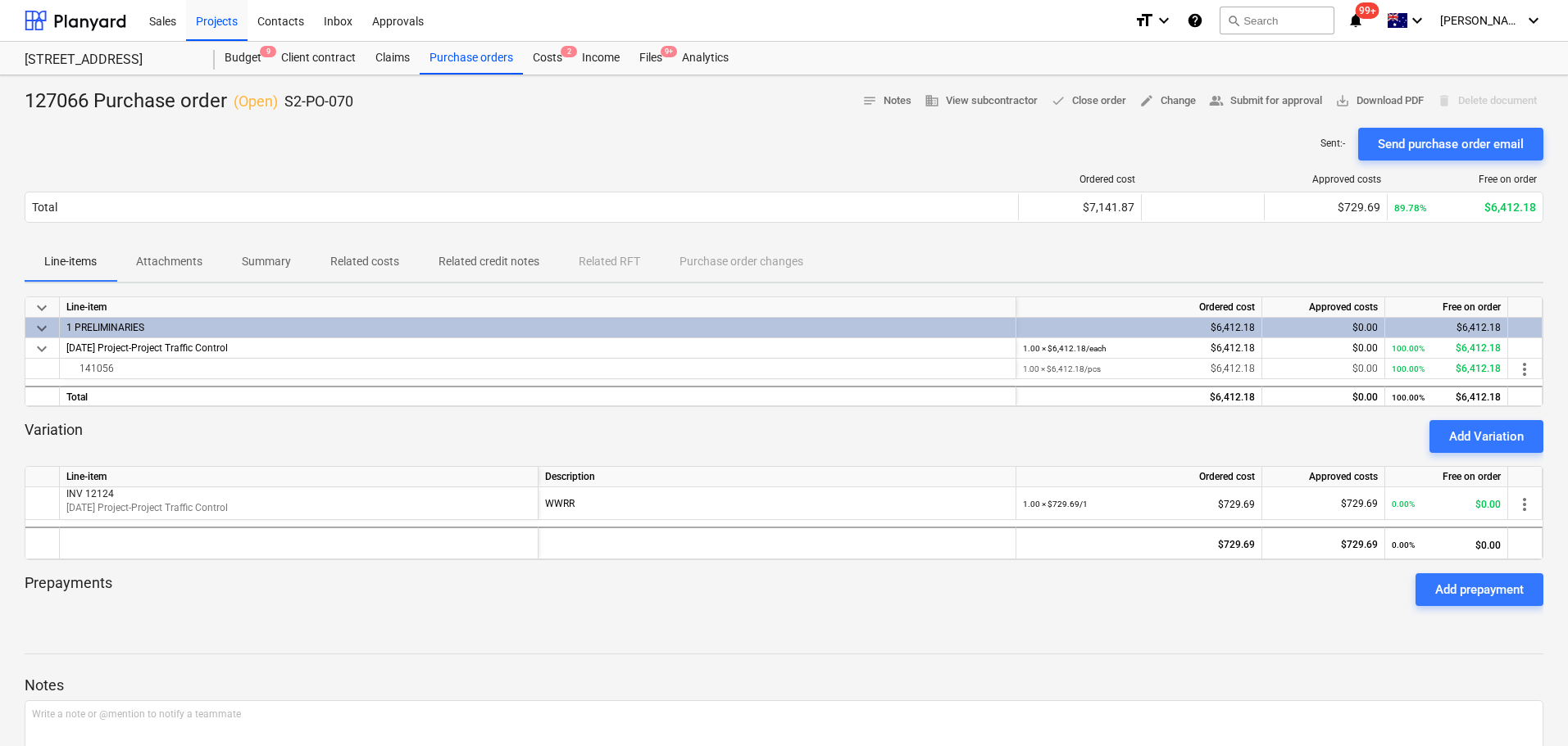
click at [656, 77] on div "127066 Purchase order ( Open ) S2-PO-070 notes Notes business View subcontracto…" at bounding box center [784, 469] width 1568 height 787
click at [648, 37] on div "Sales Projects Contacts Inbox Approvals" at bounding box center [630, 21] width 981 height 41
click at [649, 48] on div "Files 9+" at bounding box center [651, 58] width 43 height 32
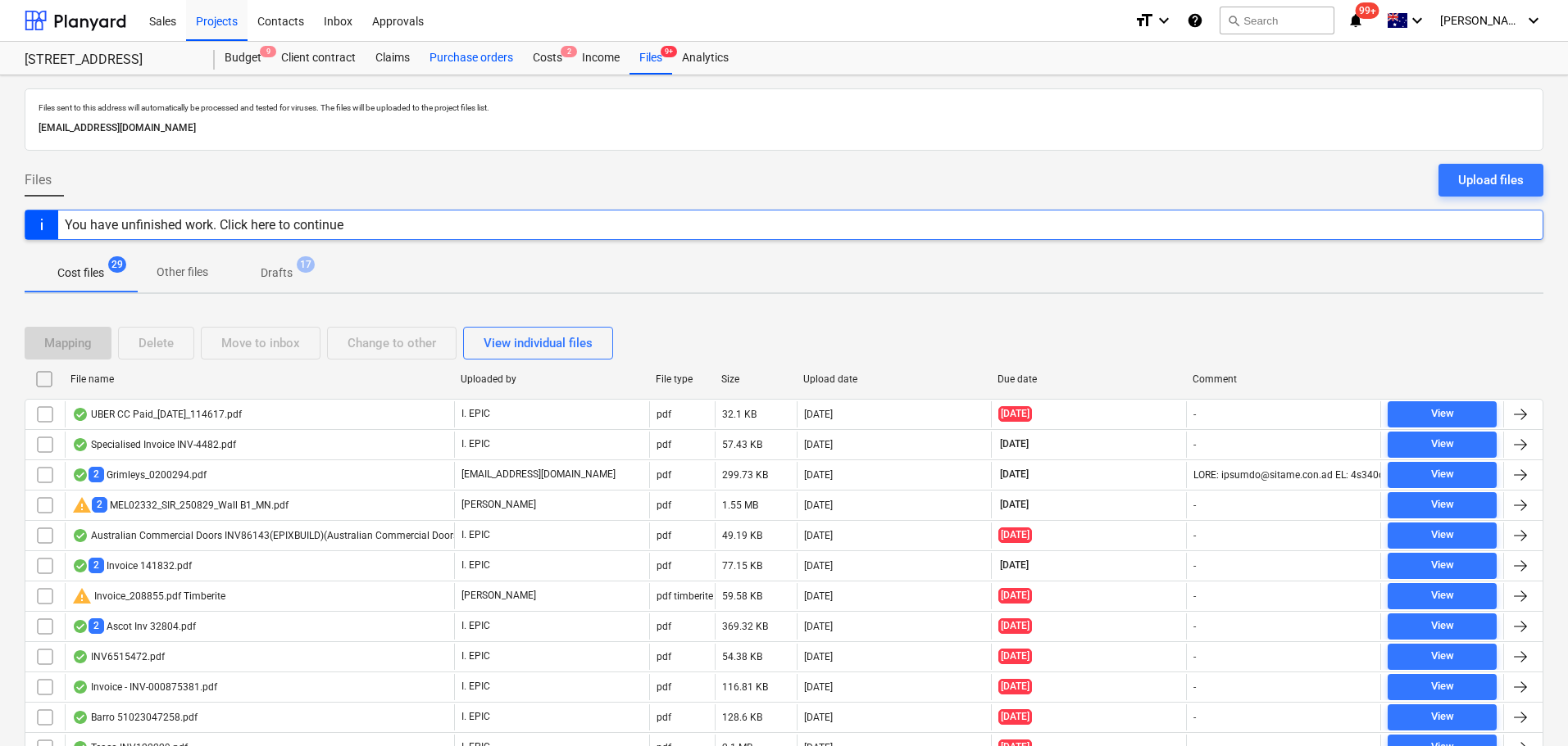
drag, startPoint x: 485, startPoint y: 58, endPoint x: 485, endPoint y: 68, distance: 10.0
click at [485, 58] on div "Purchase orders" at bounding box center [470, 58] width 103 height 32
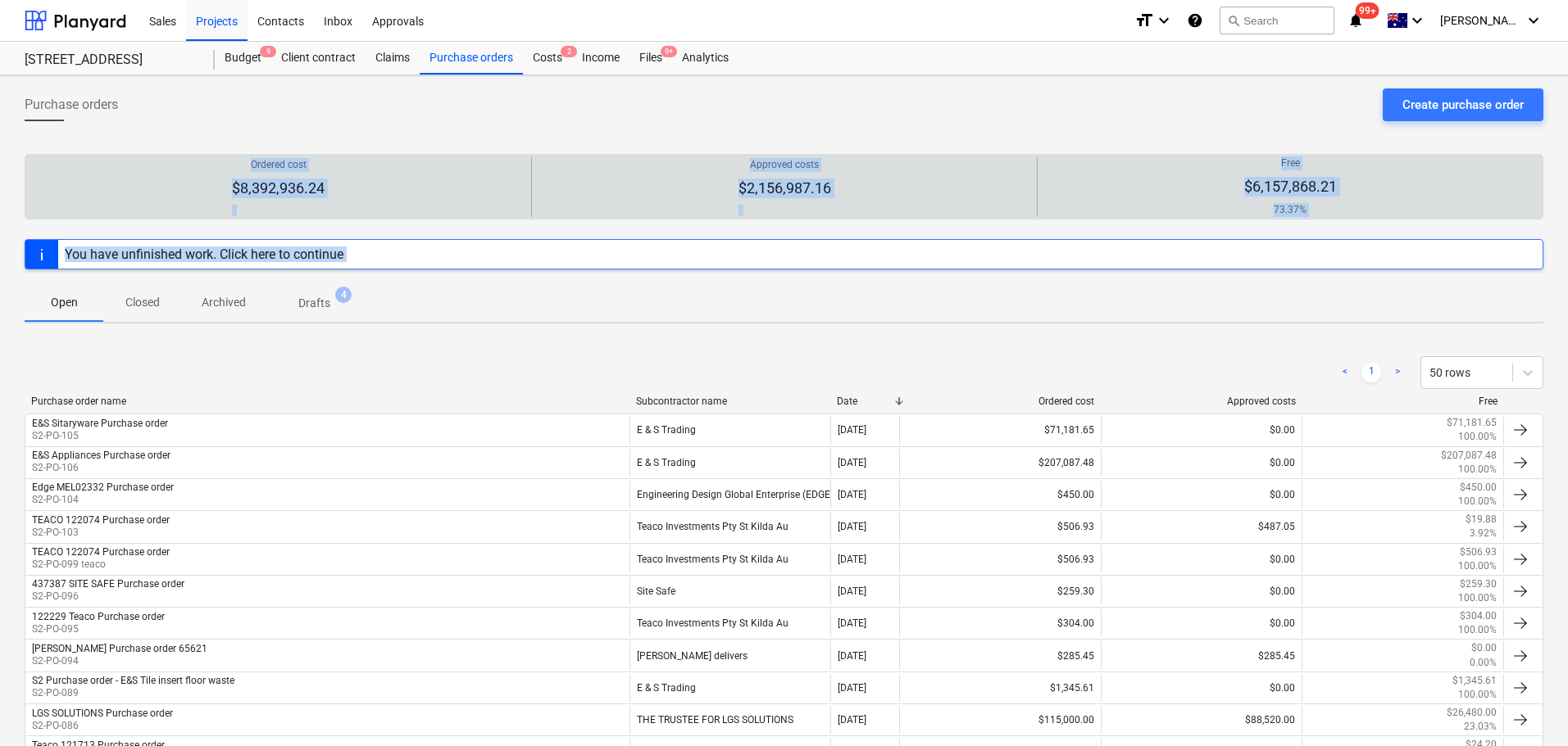
drag, startPoint x: 414, startPoint y: 303, endPoint x: 249, endPoint y: 171, distance: 211.3
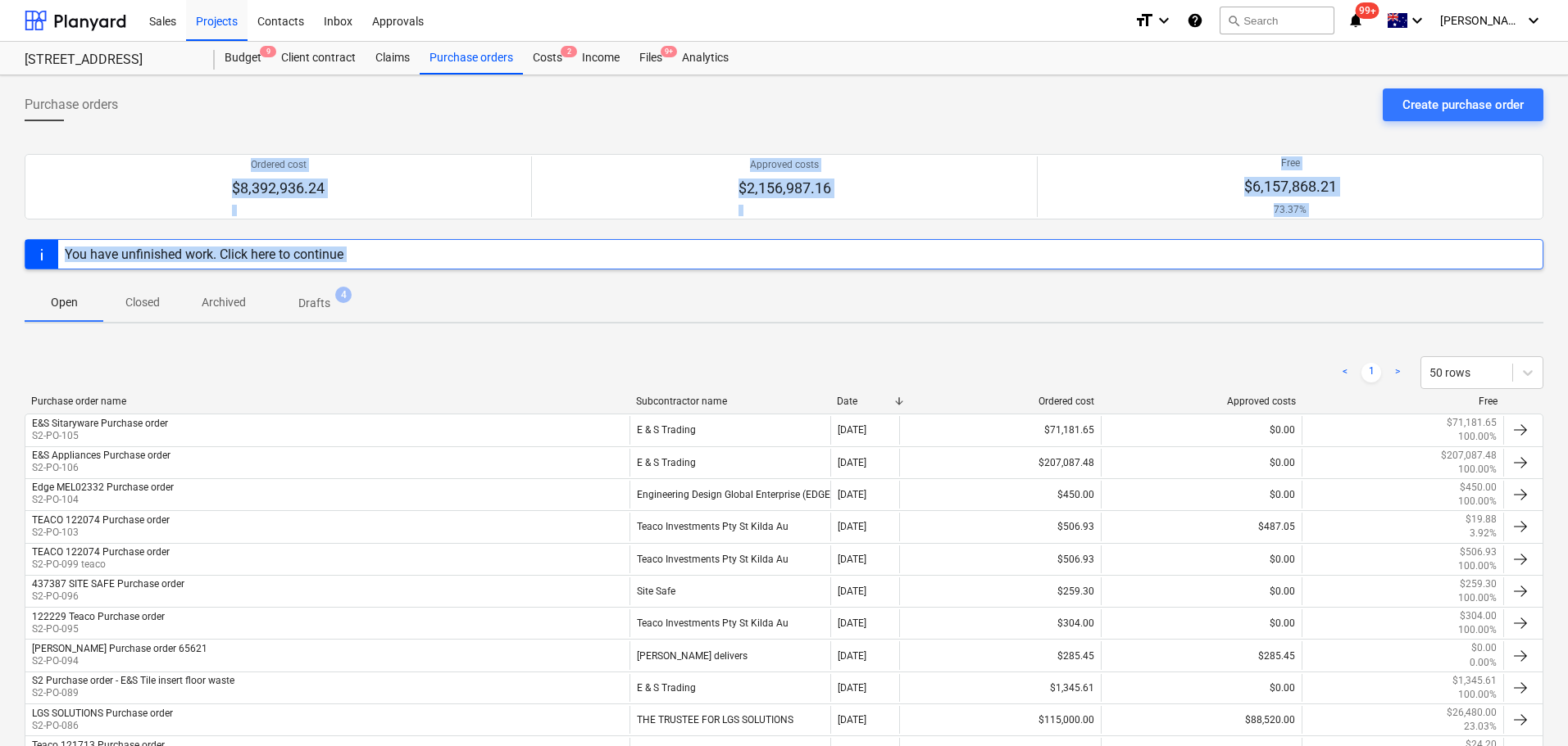
click at [238, 153] on div at bounding box center [784, 151] width 1519 height 7
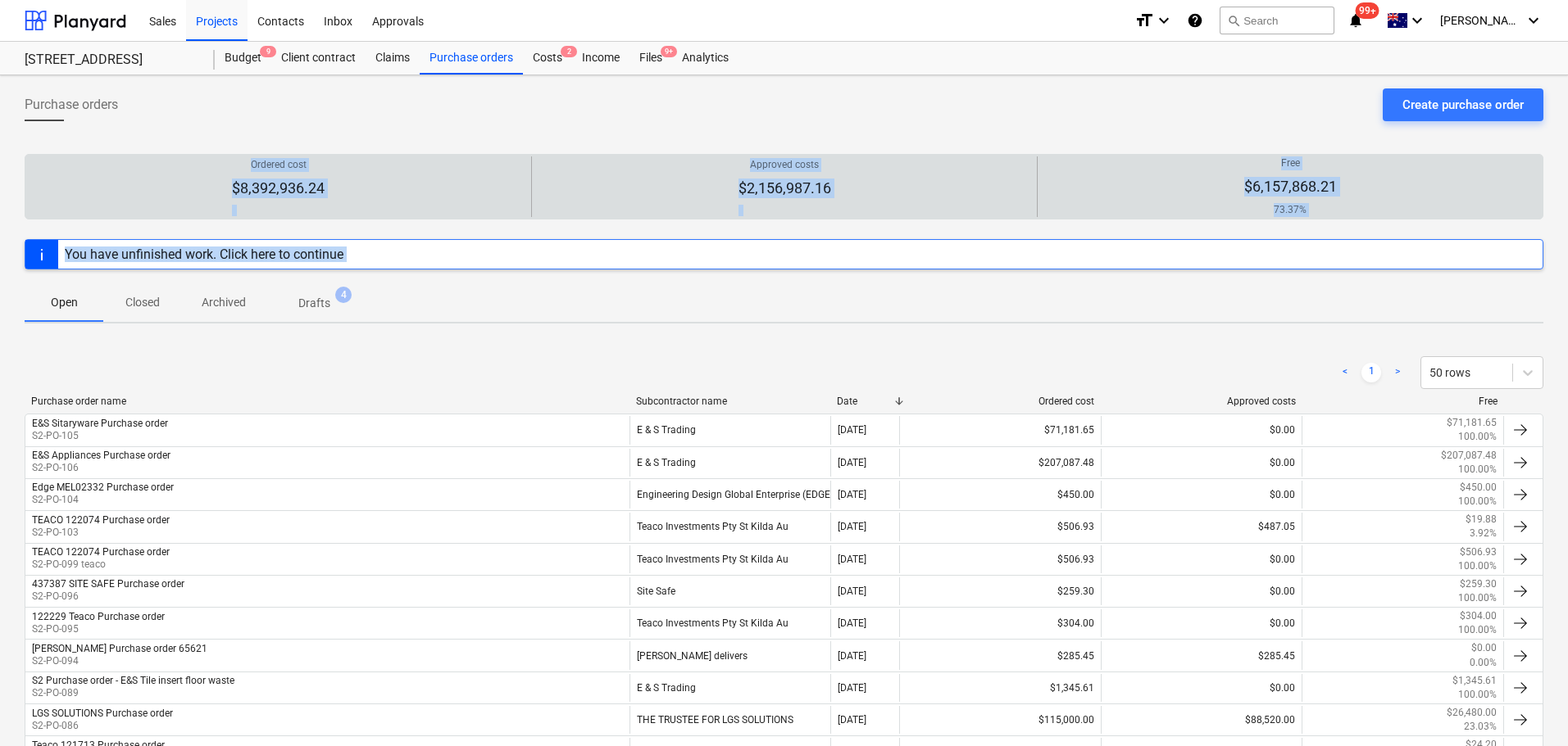
click at [243, 163] on p "Ordered cost" at bounding box center [278, 164] width 93 height 14
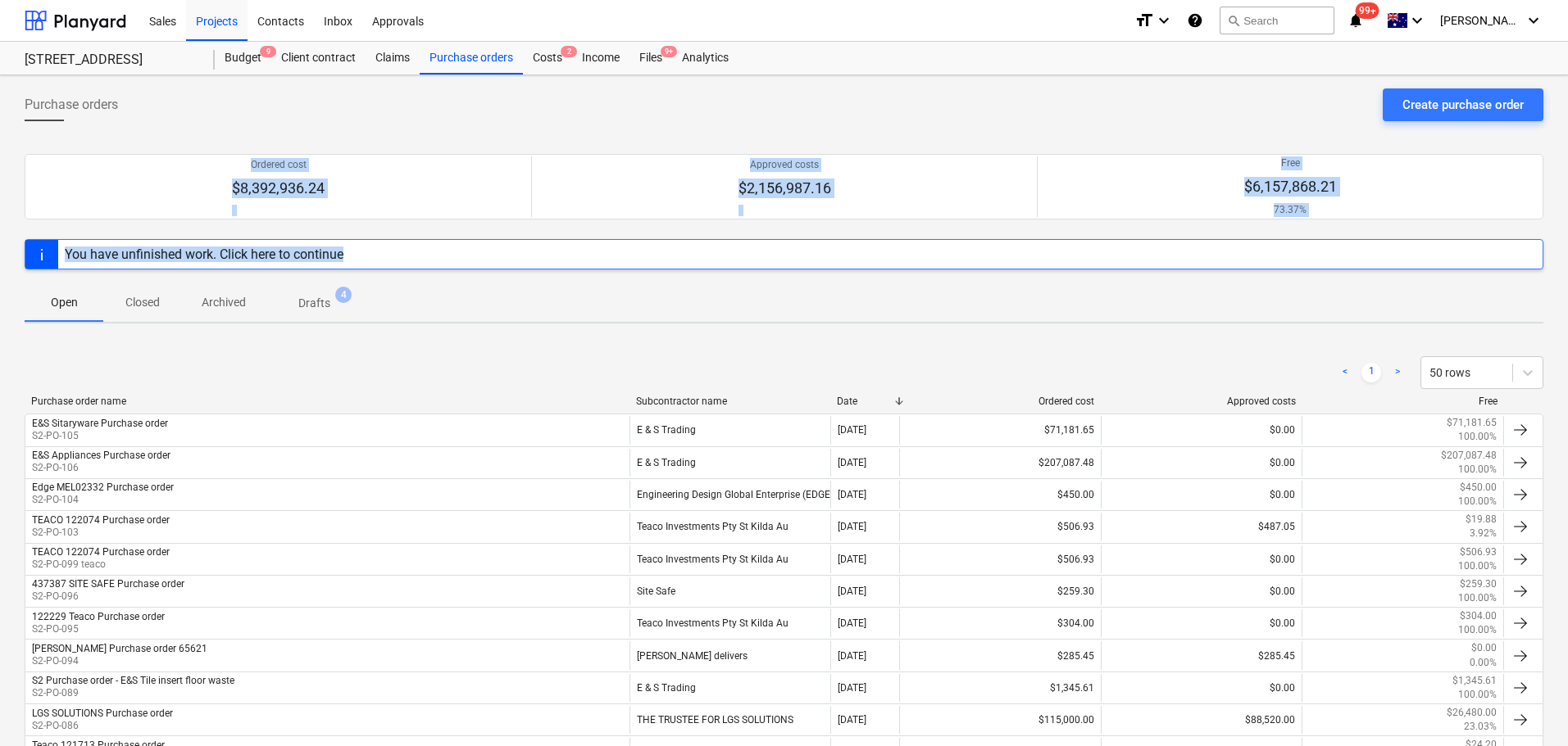
drag, startPoint x: 242, startPoint y: 143, endPoint x: 1329, endPoint y: 278, distance: 1095.4
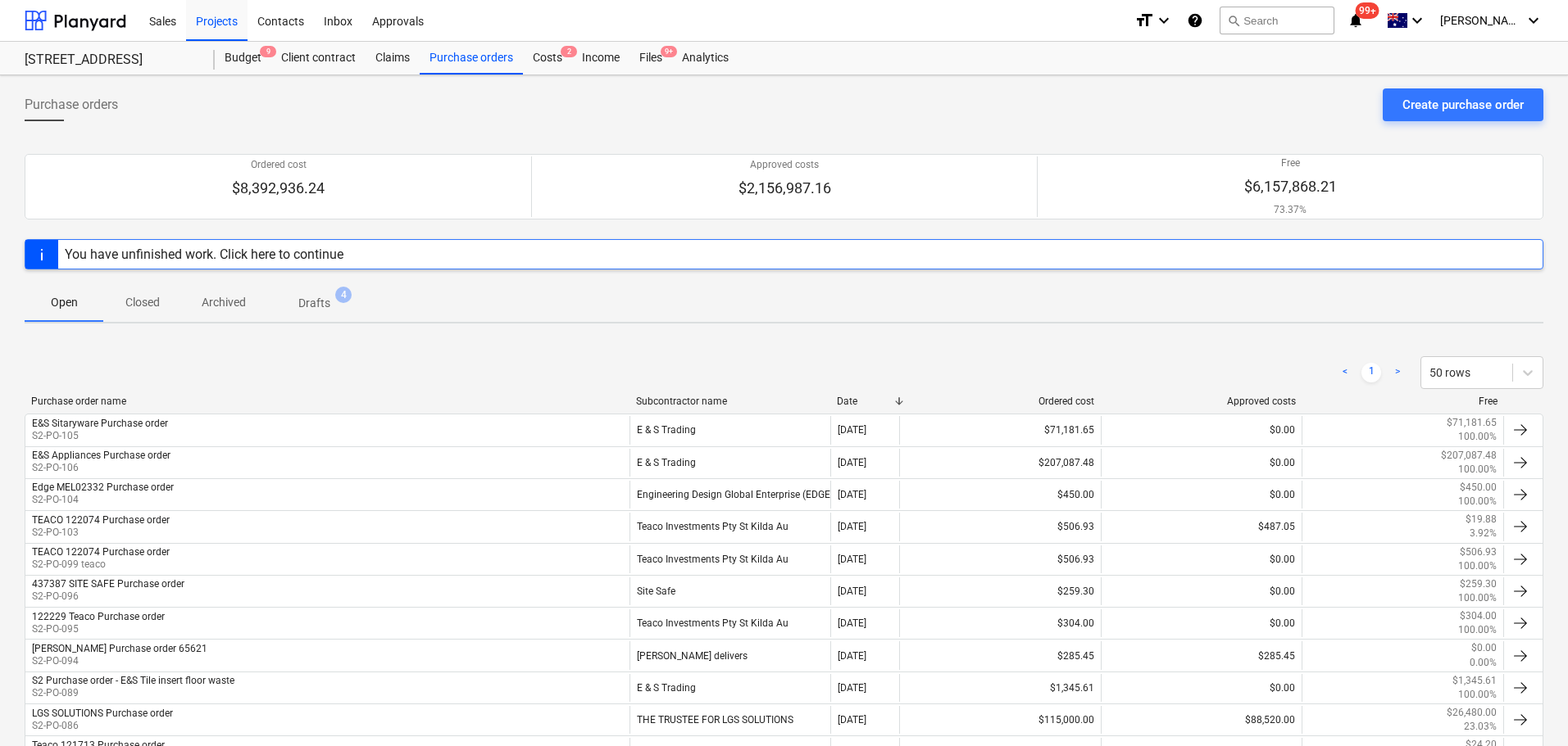
click at [803, 311] on div "Open Closed Archived Drafts 4" at bounding box center [784, 303] width 1519 height 39
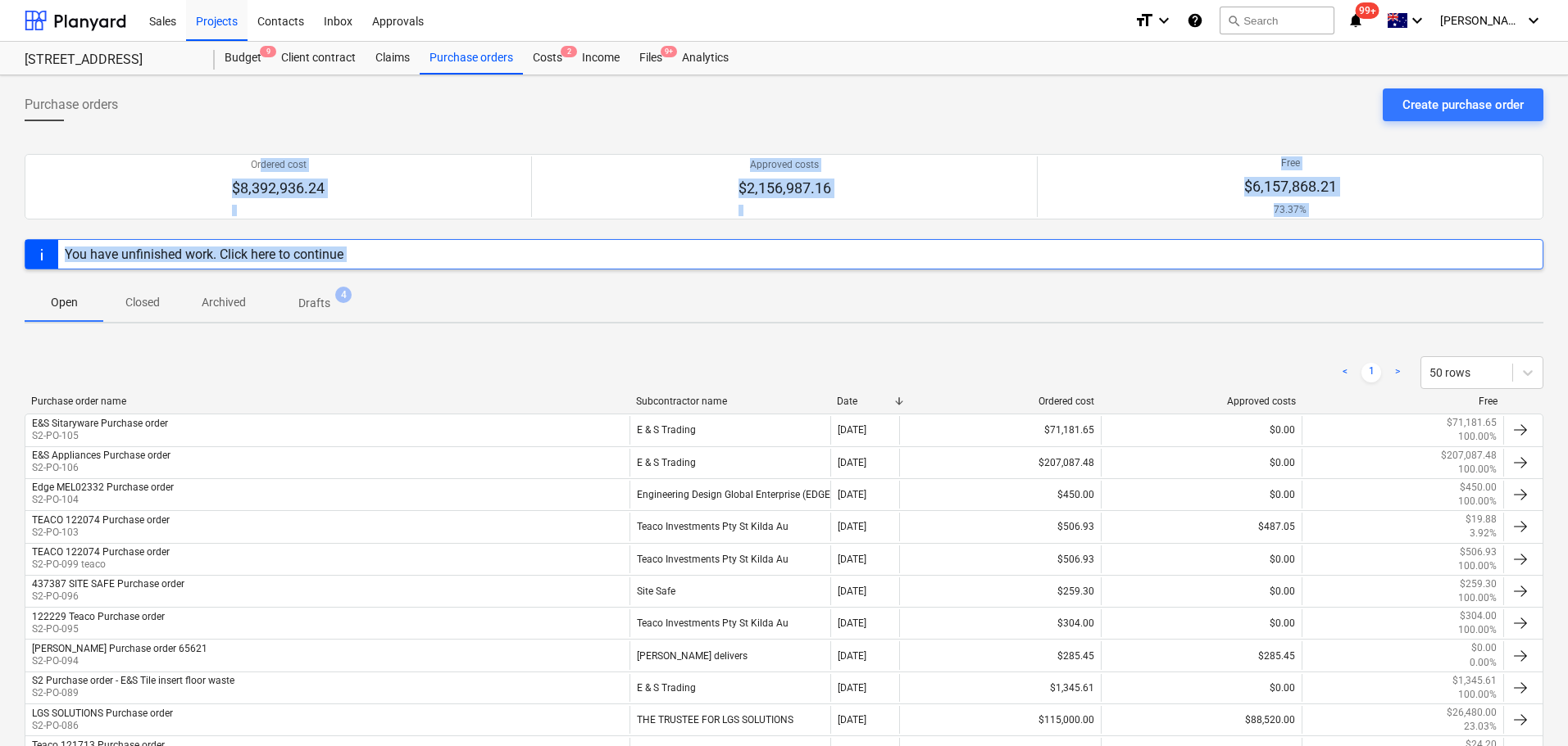
drag, startPoint x: 469, startPoint y: 309, endPoint x: 229, endPoint y: 153, distance: 286.2
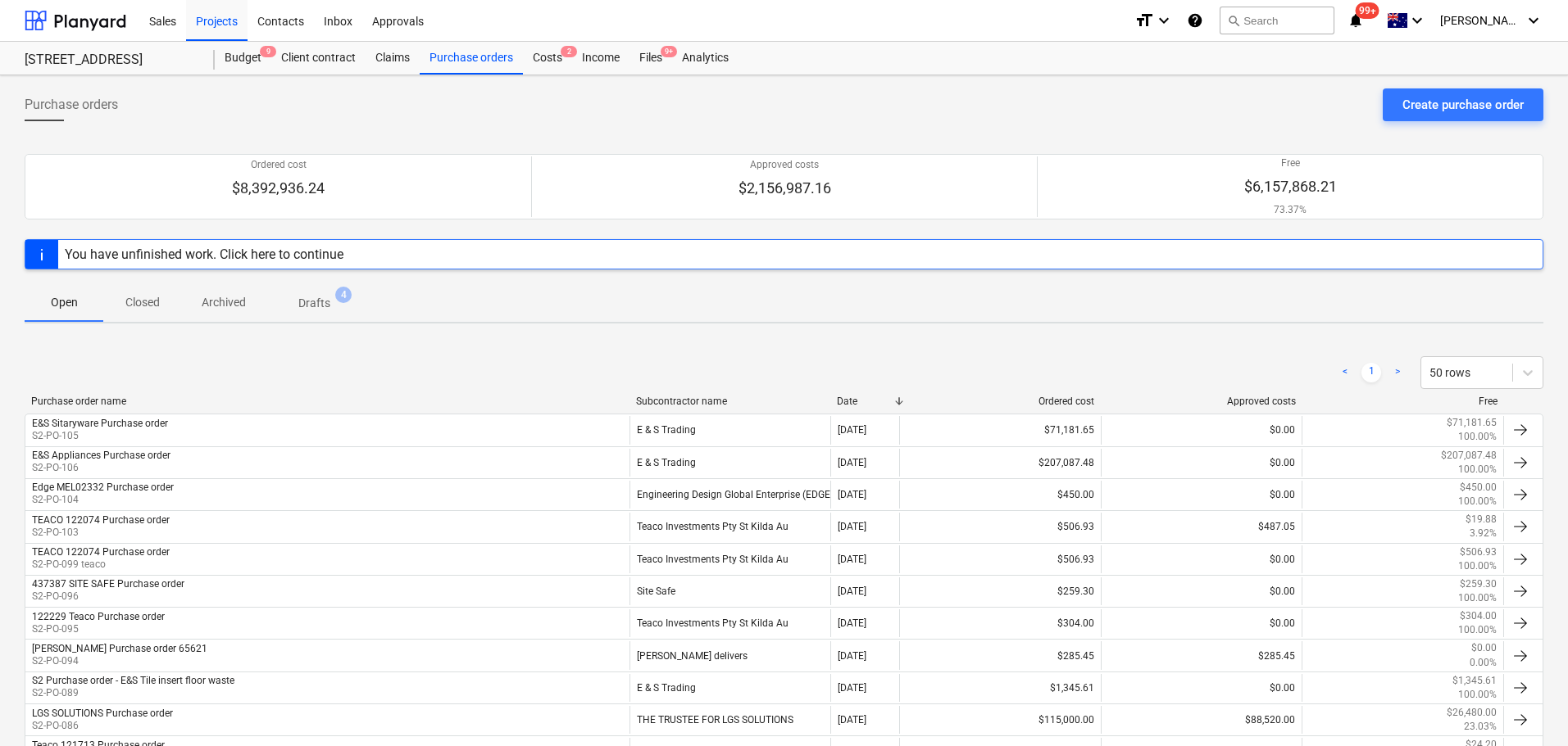
click at [185, 133] on div "Purchase orders Create purchase order" at bounding box center [784, 111] width 1519 height 46
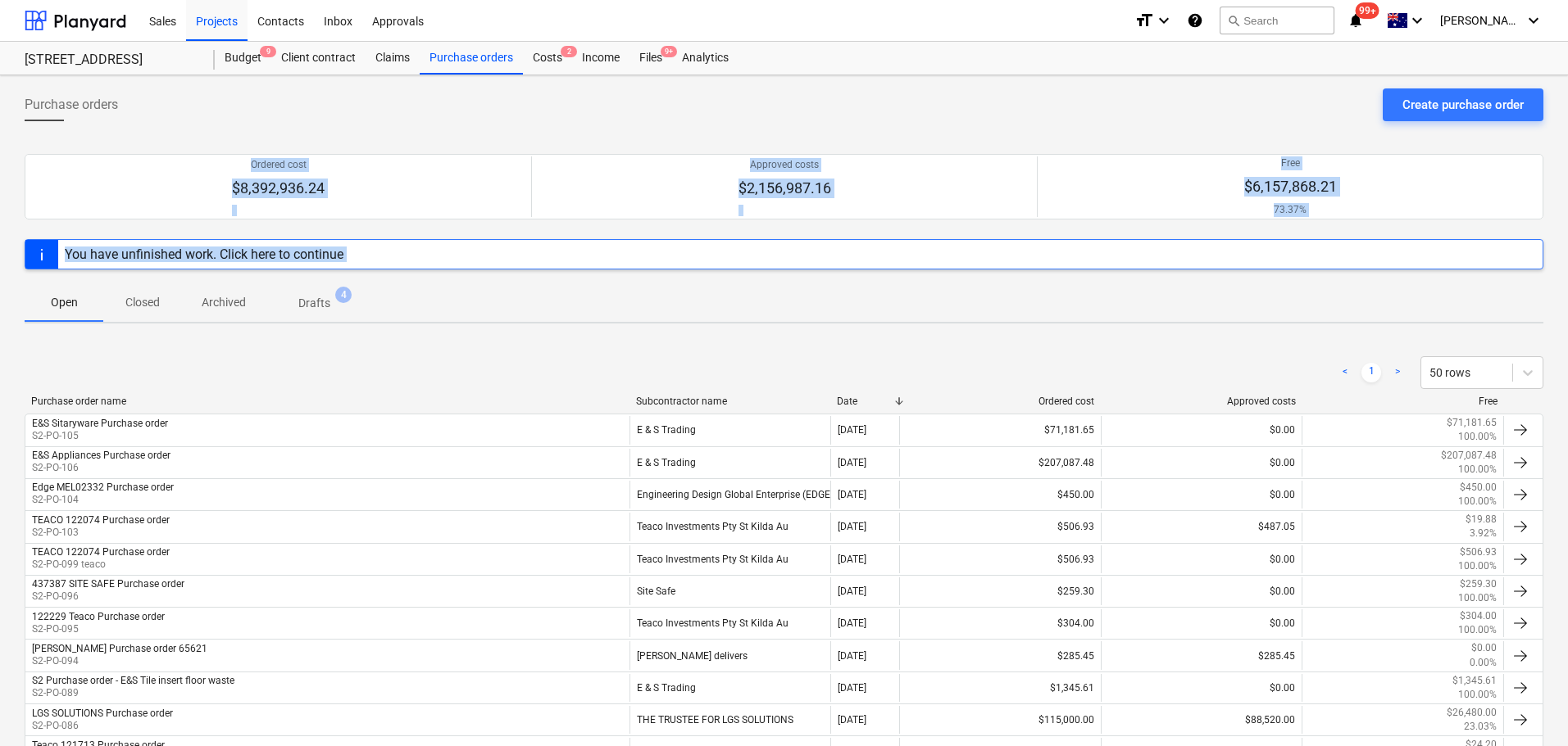
drag, startPoint x: 185, startPoint y: 133, endPoint x: 1299, endPoint y: 272, distance: 1122.6
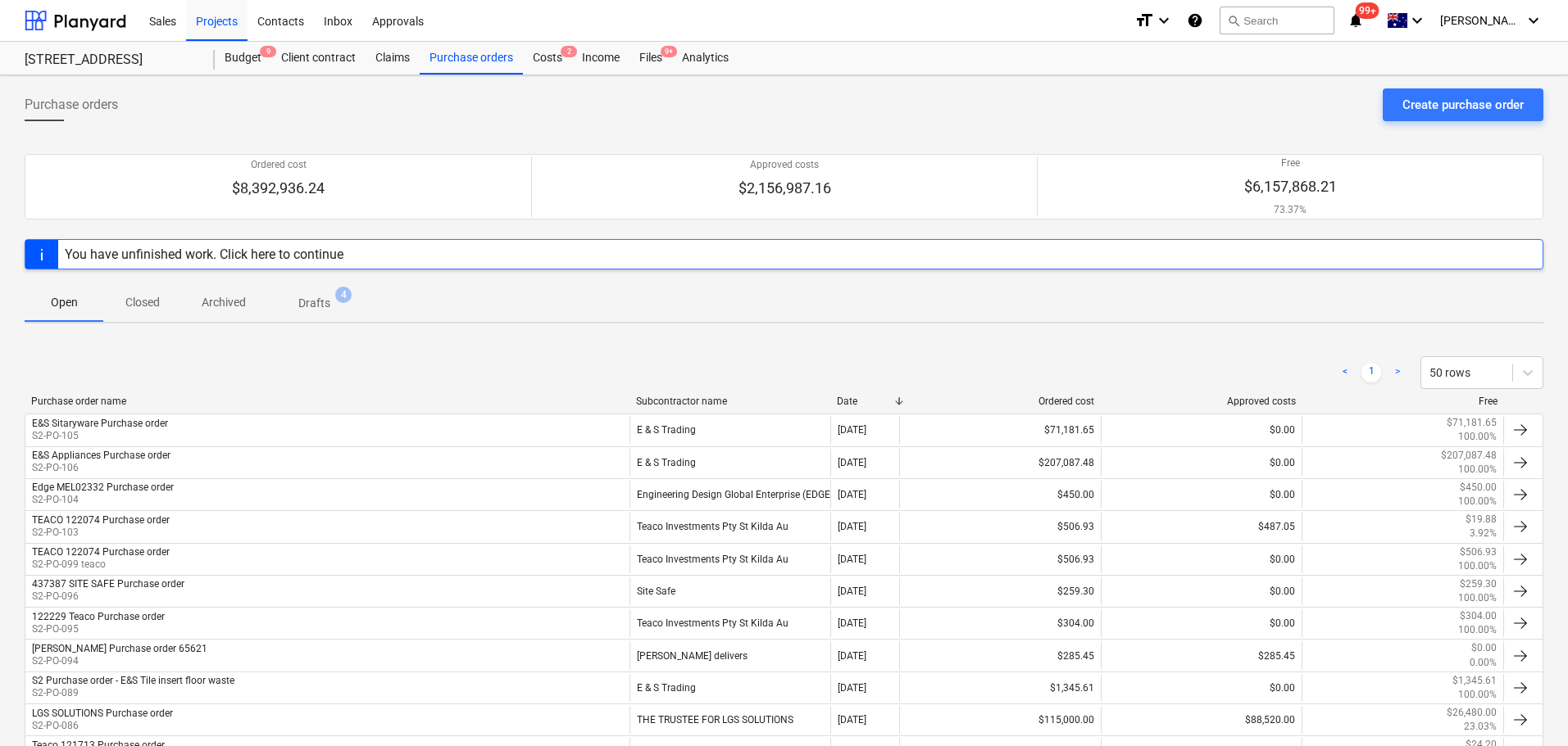
drag, startPoint x: 1055, startPoint y: 325, endPoint x: 1042, endPoint y: 327, distance: 13.2
click at [910, 308] on div "Open Closed Archived Drafts 4" at bounding box center [784, 303] width 1519 height 39
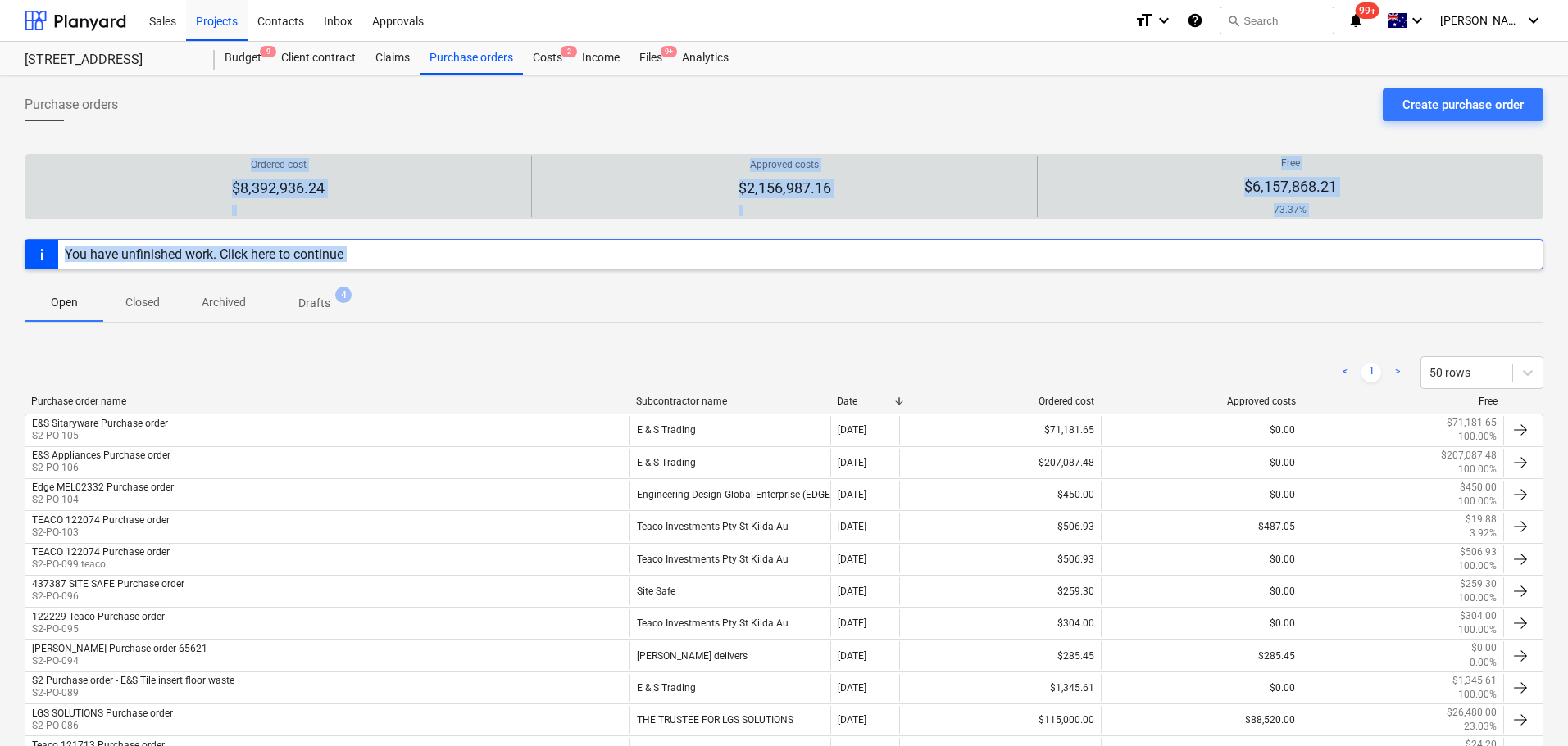
drag, startPoint x: 790, startPoint y: 302, endPoint x: 203, endPoint y: 154, distance: 605.4
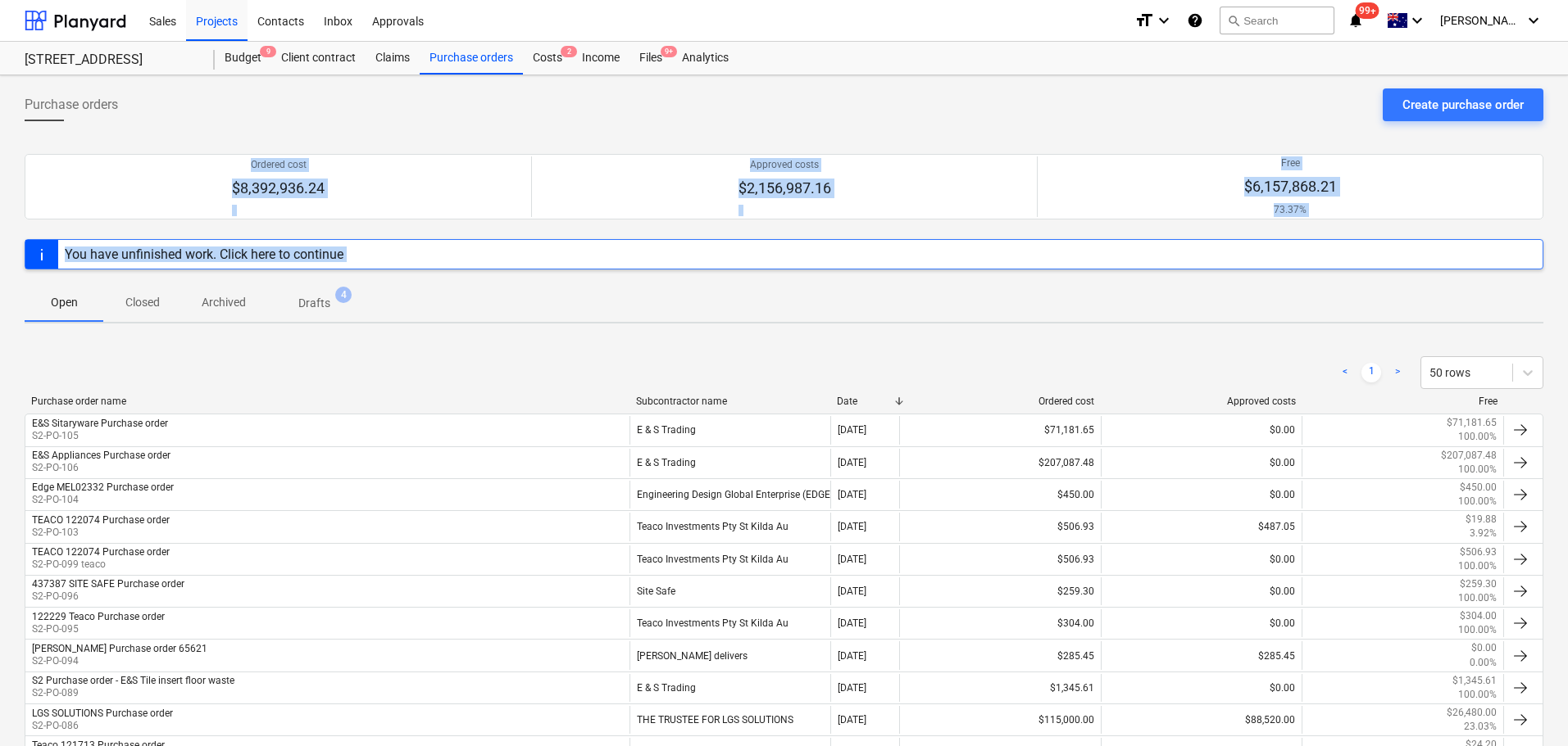
click at [203, 152] on div at bounding box center [784, 151] width 1519 height 7
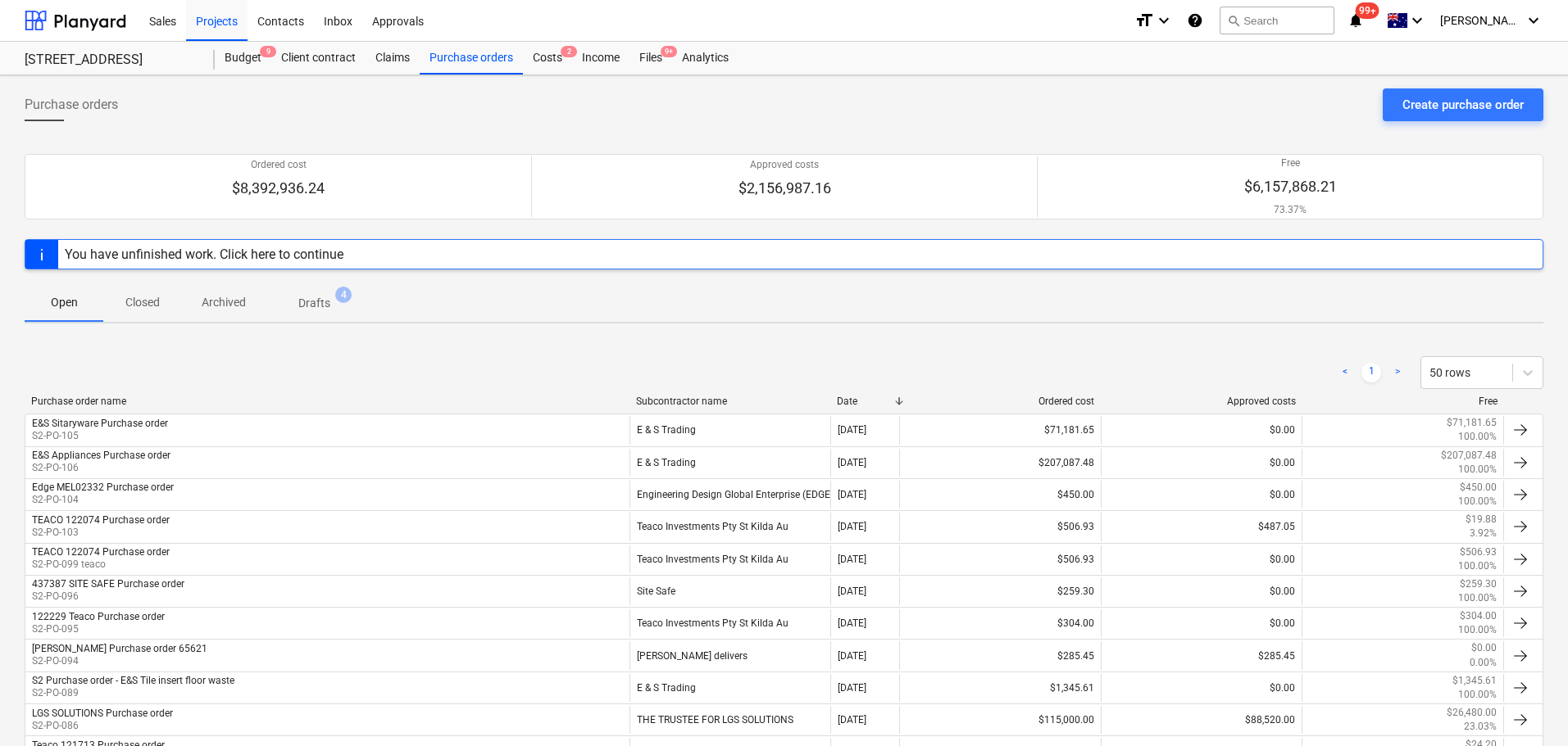
click at [189, 142] on div "Ordered cost $8,392,936.24 Approved costs $2,156,987.16 Free $6,157,868.21 73.3…" at bounding box center [784, 186] width 1519 height 105
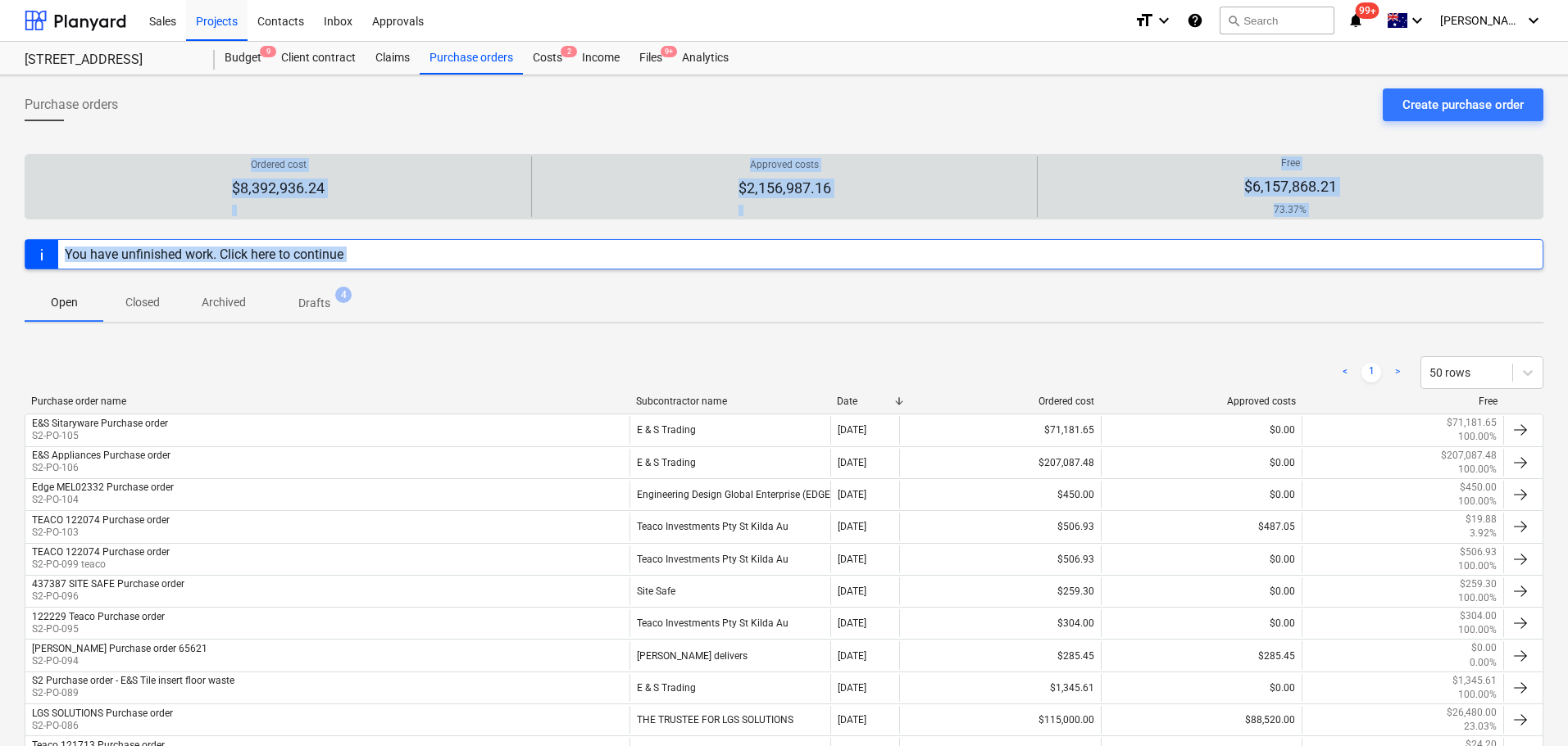
drag, startPoint x: 441, startPoint y: 317, endPoint x: 215, endPoint y: 168, distance: 270.7
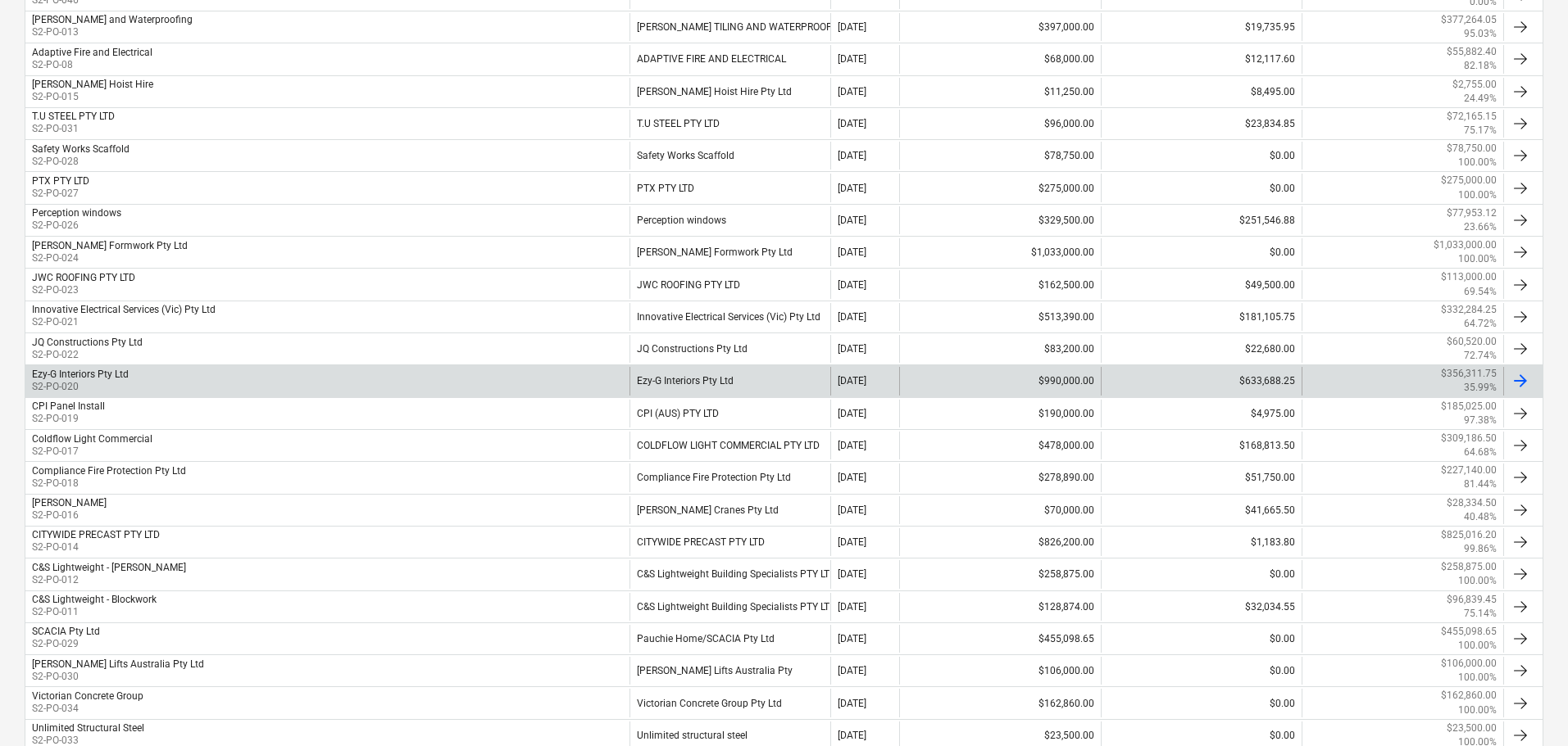
scroll to position [1145, 0]
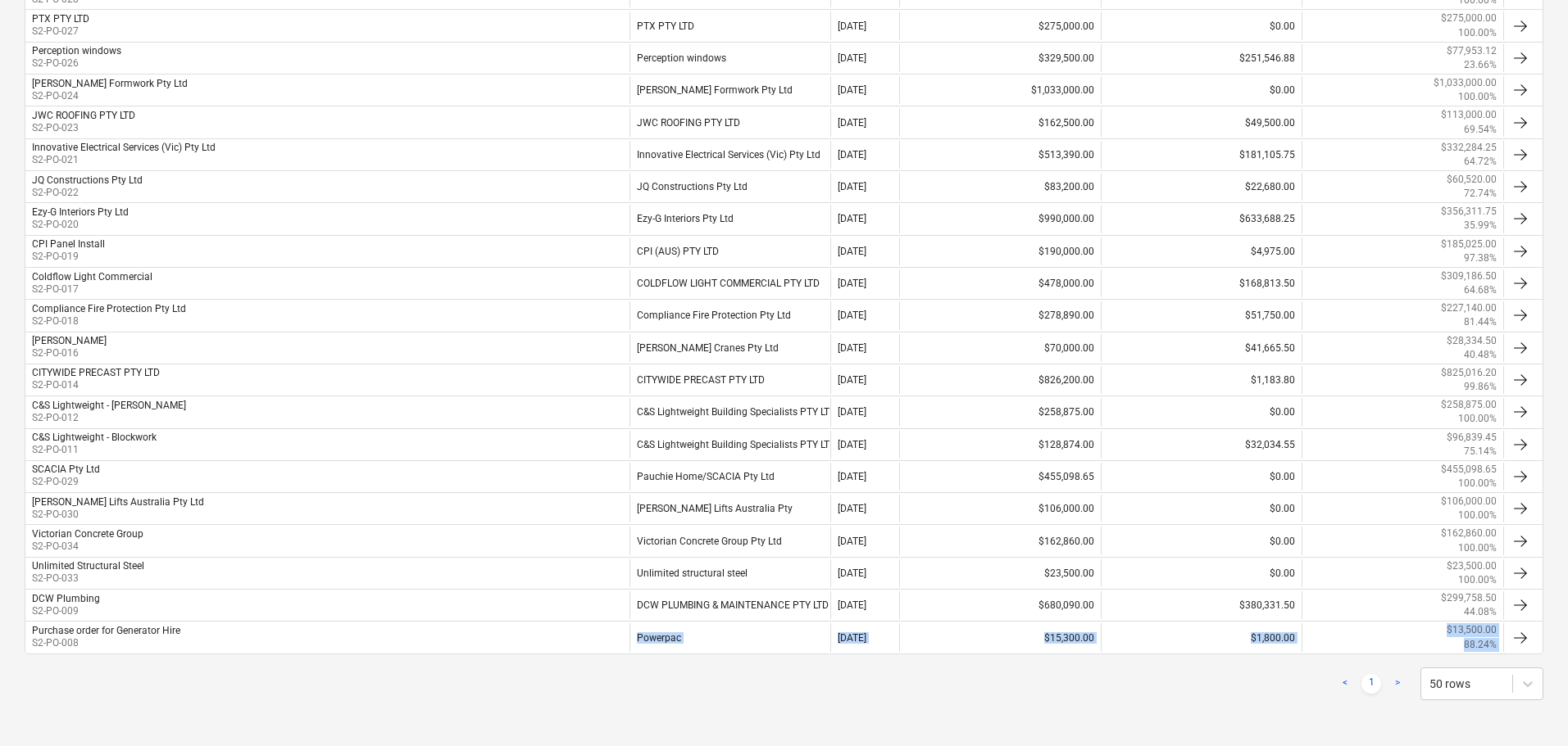
drag, startPoint x: 668, startPoint y: 698, endPoint x: 176, endPoint y: 666, distance: 493.0
click at [176, 666] on div "< 1 > 50 rows" at bounding box center [784, 683] width 1519 height 46
click at [212, 704] on div "< 1 > 50 rows" at bounding box center [784, 683] width 1519 height 46
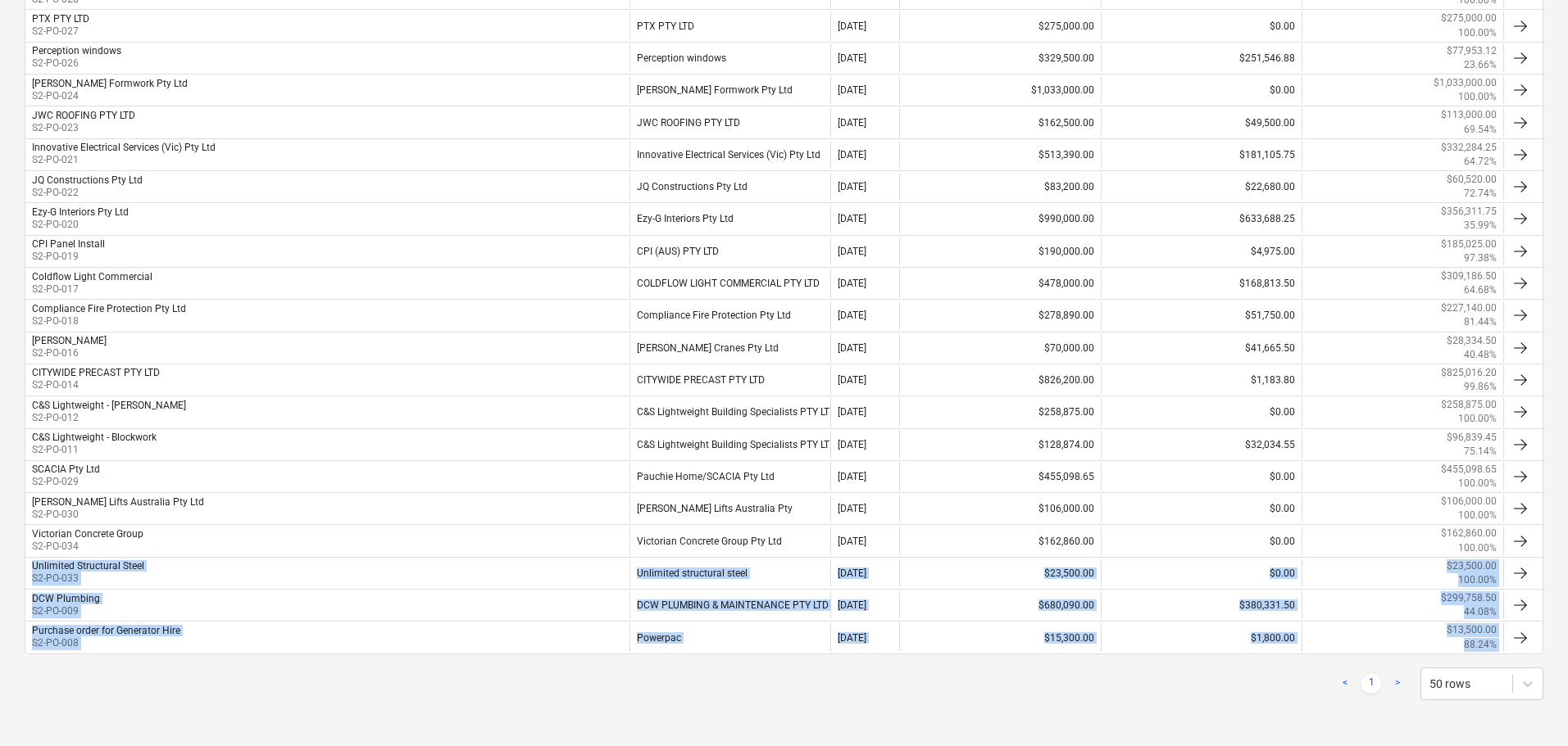
drag, startPoint x: 1229, startPoint y: 711, endPoint x: 21, endPoint y: 570, distance: 1216.2
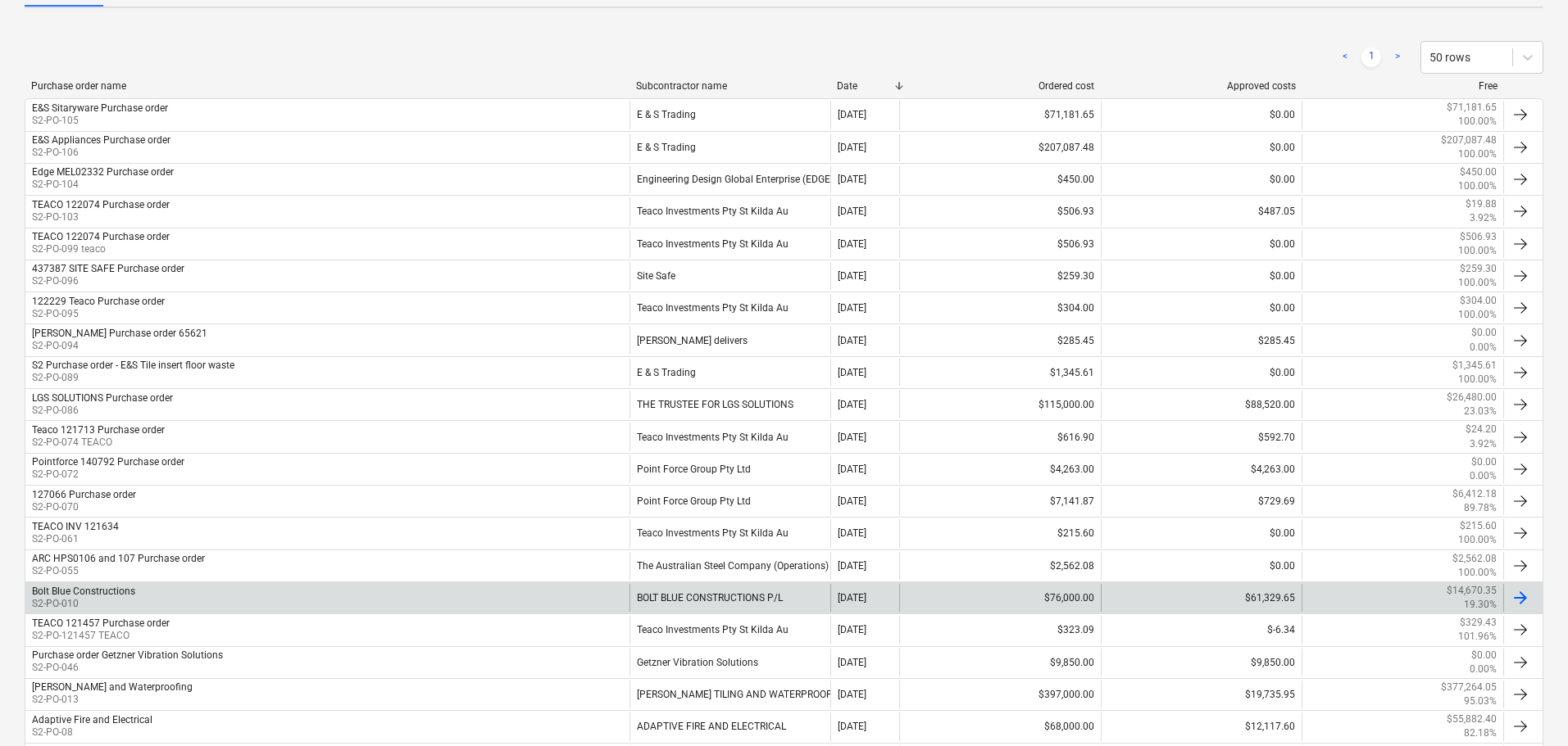
scroll to position [0, 0]
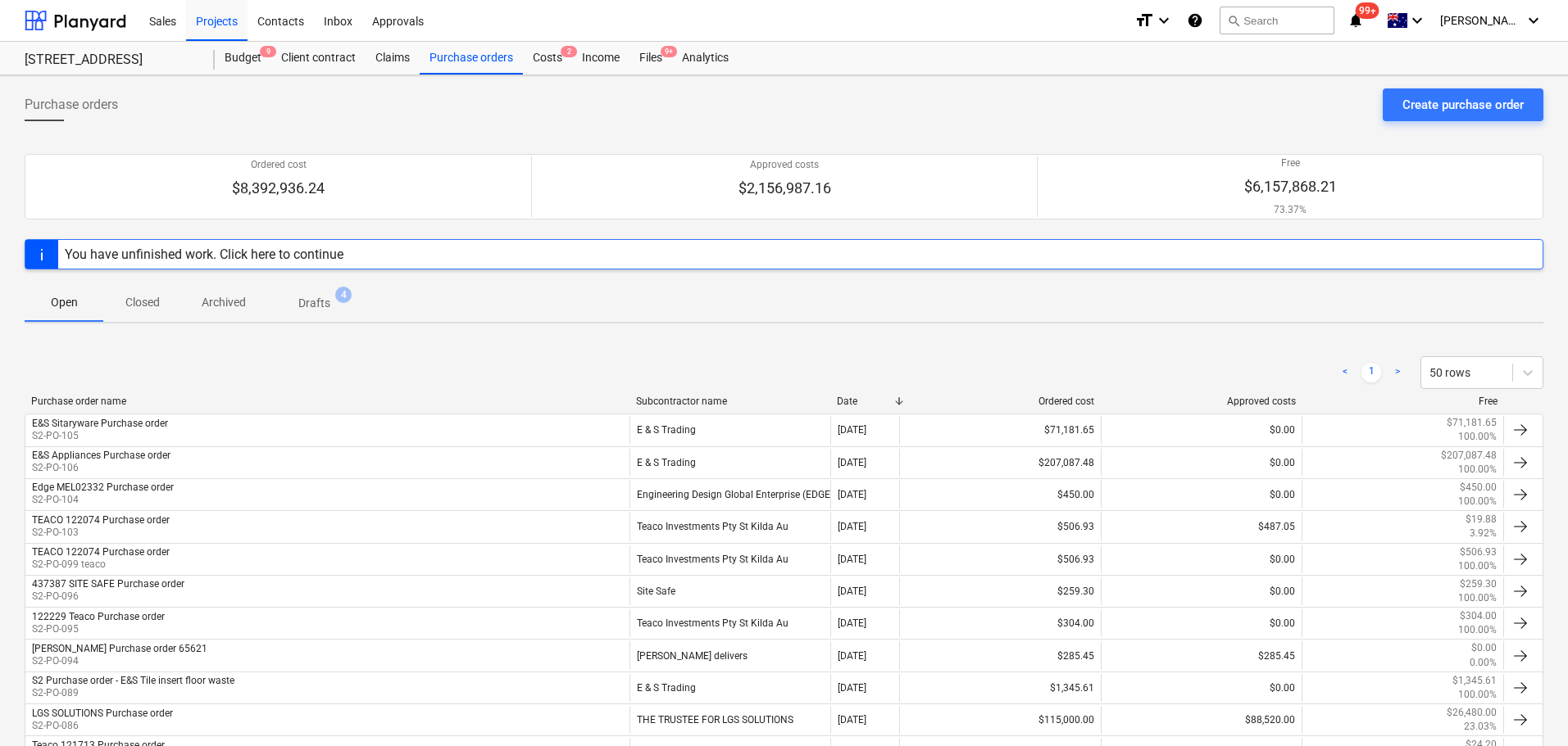
drag, startPoint x: 414, startPoint y: 360, endPoint x: 88, endPoint y: 338, distance: 326.7
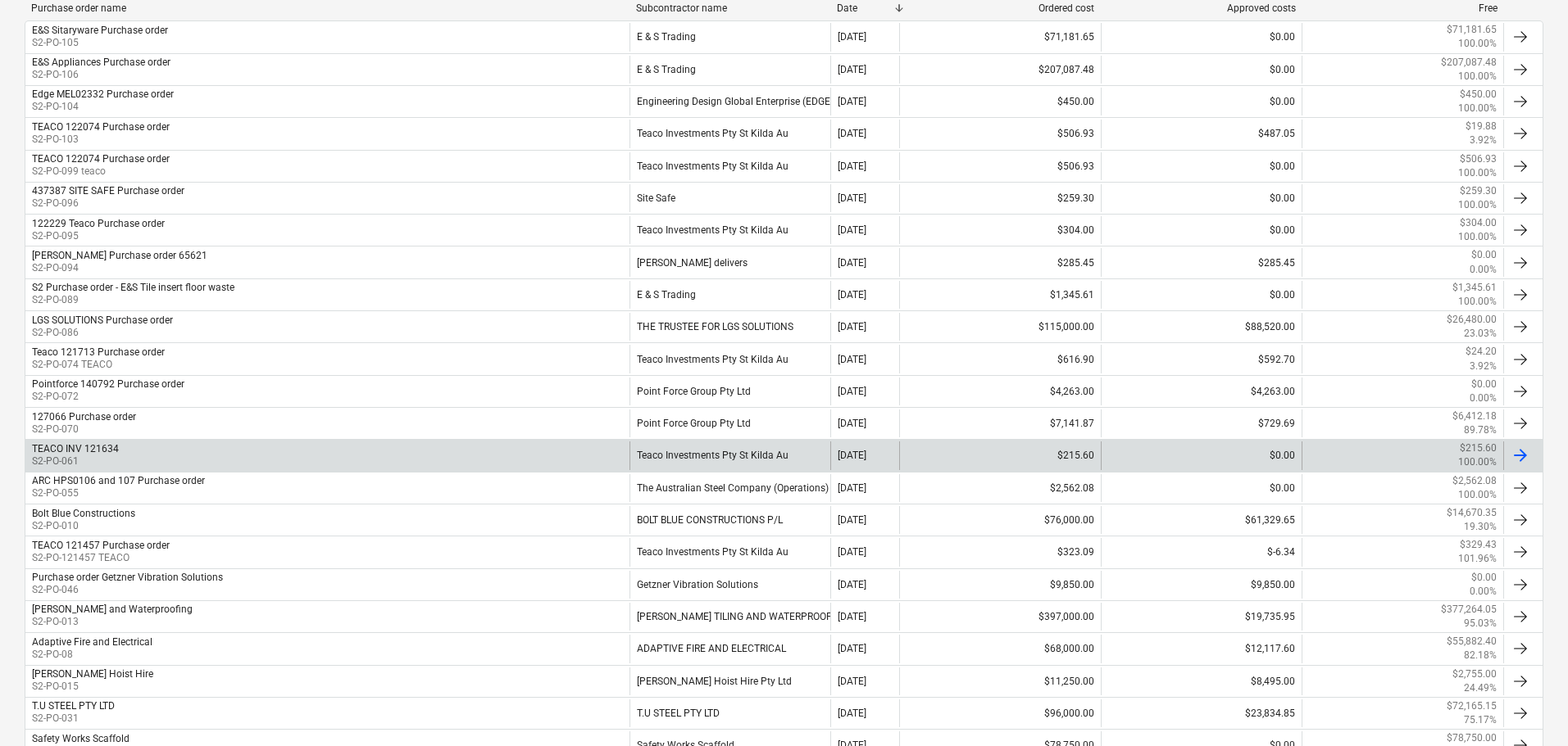
scroll to position [409, 0]
